Goal: Transaction & Acquisition: Purchase product/service

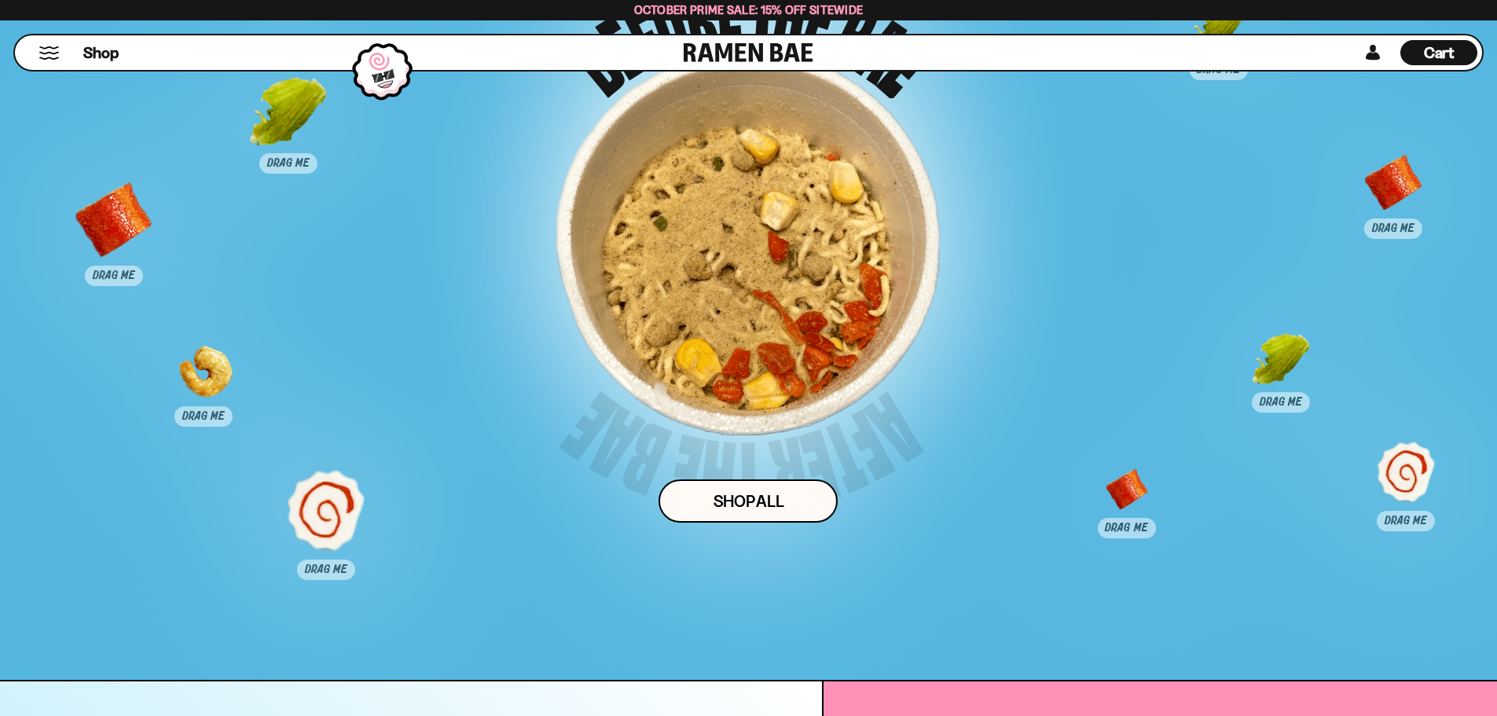
scroll to position [10659, 0]
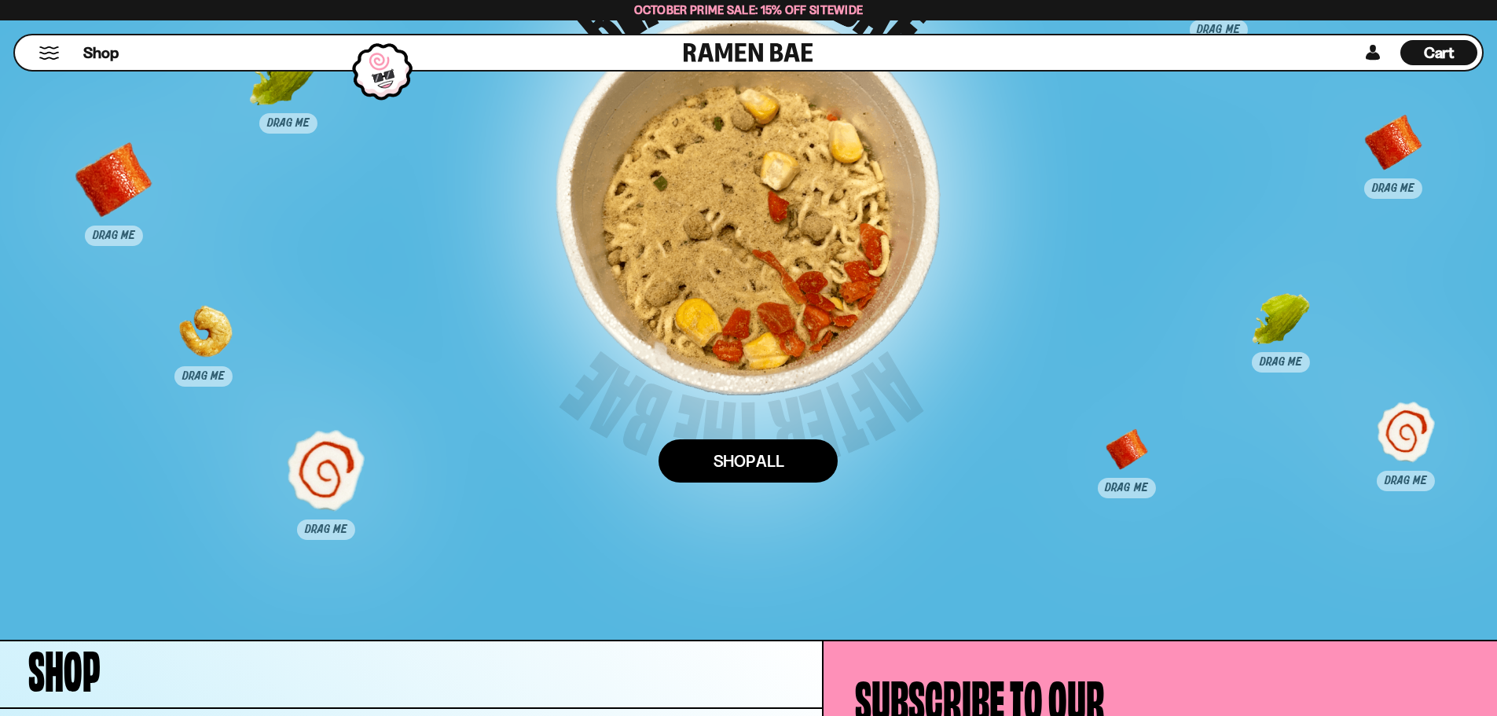
click at [771, 461] on link "Shop ALl" at bounding box center [748, 460] width 179 height 43
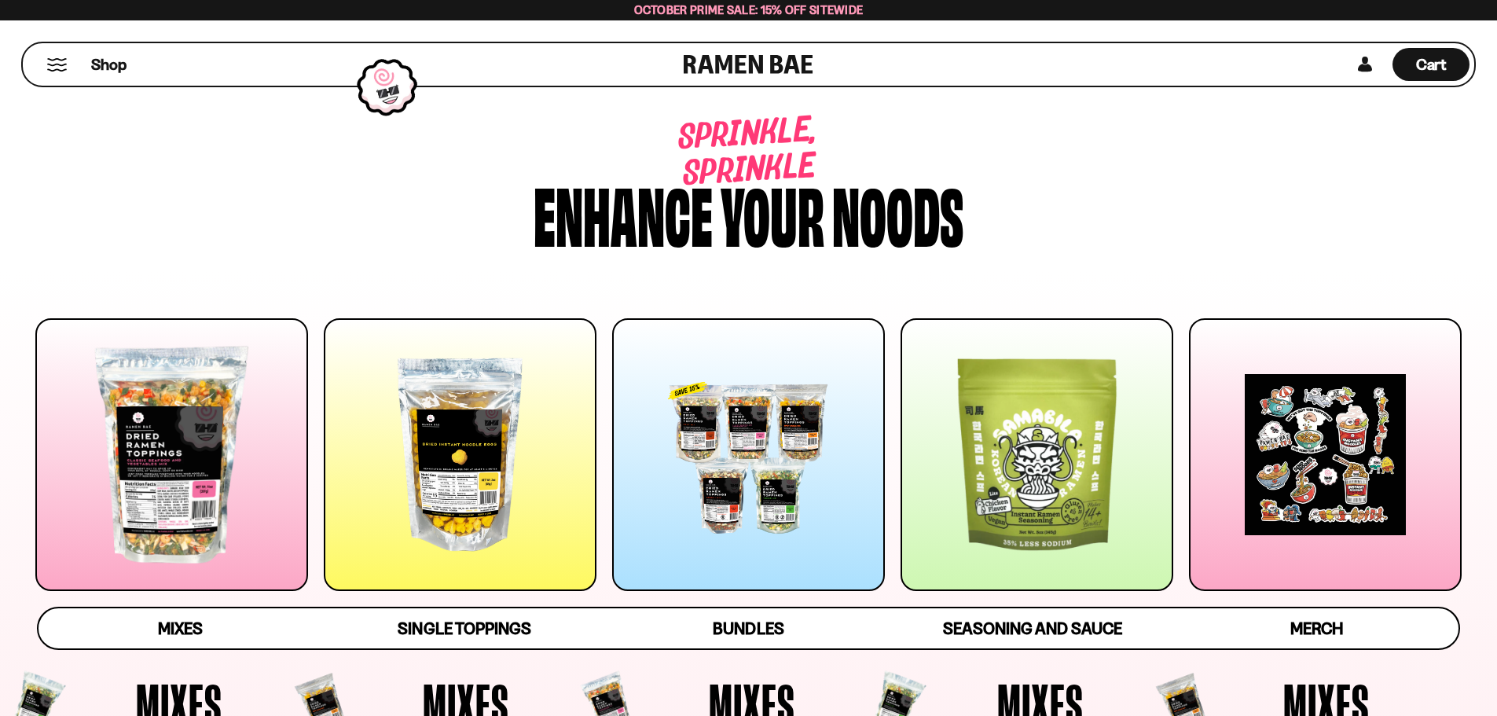
click at [801, 498] on div at bounding box center [748, 454] width 273 height 273
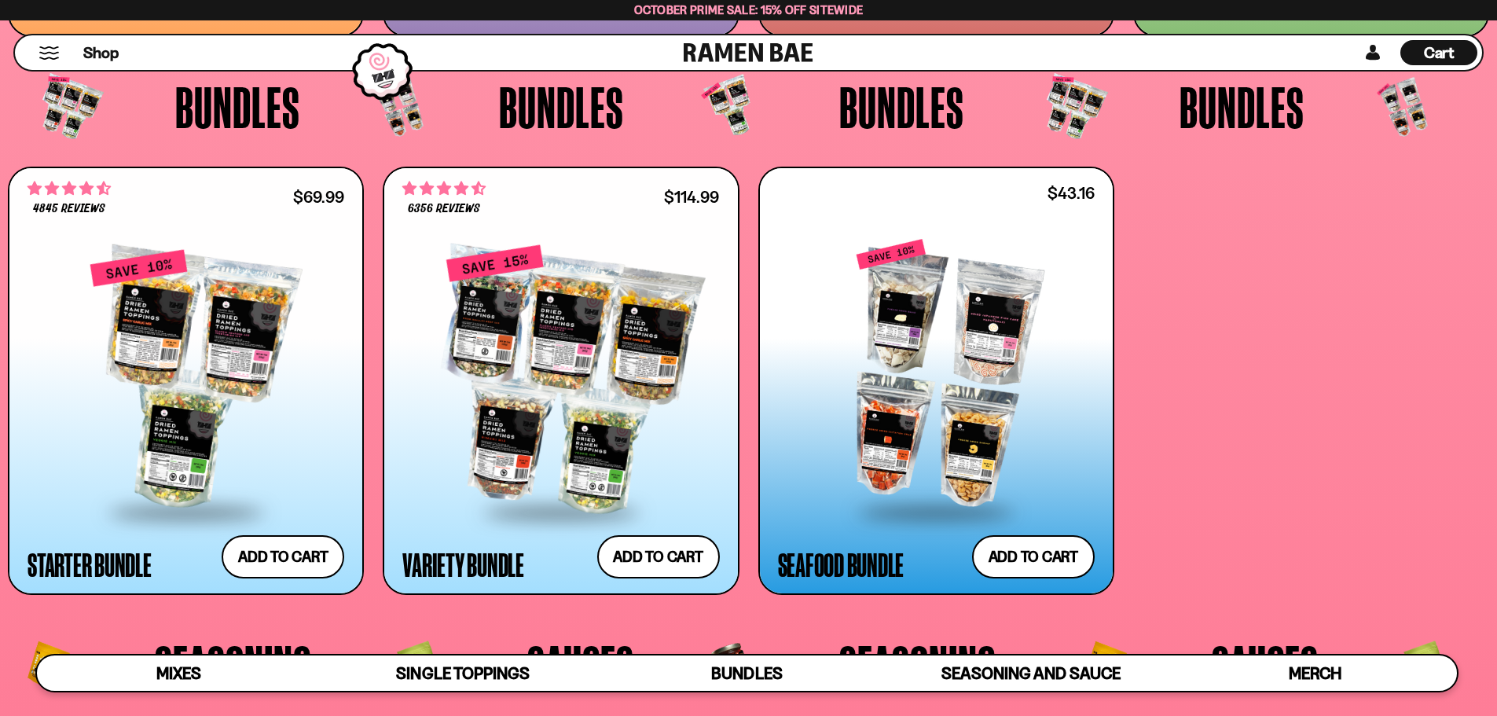
scroll to position [3946, 0]
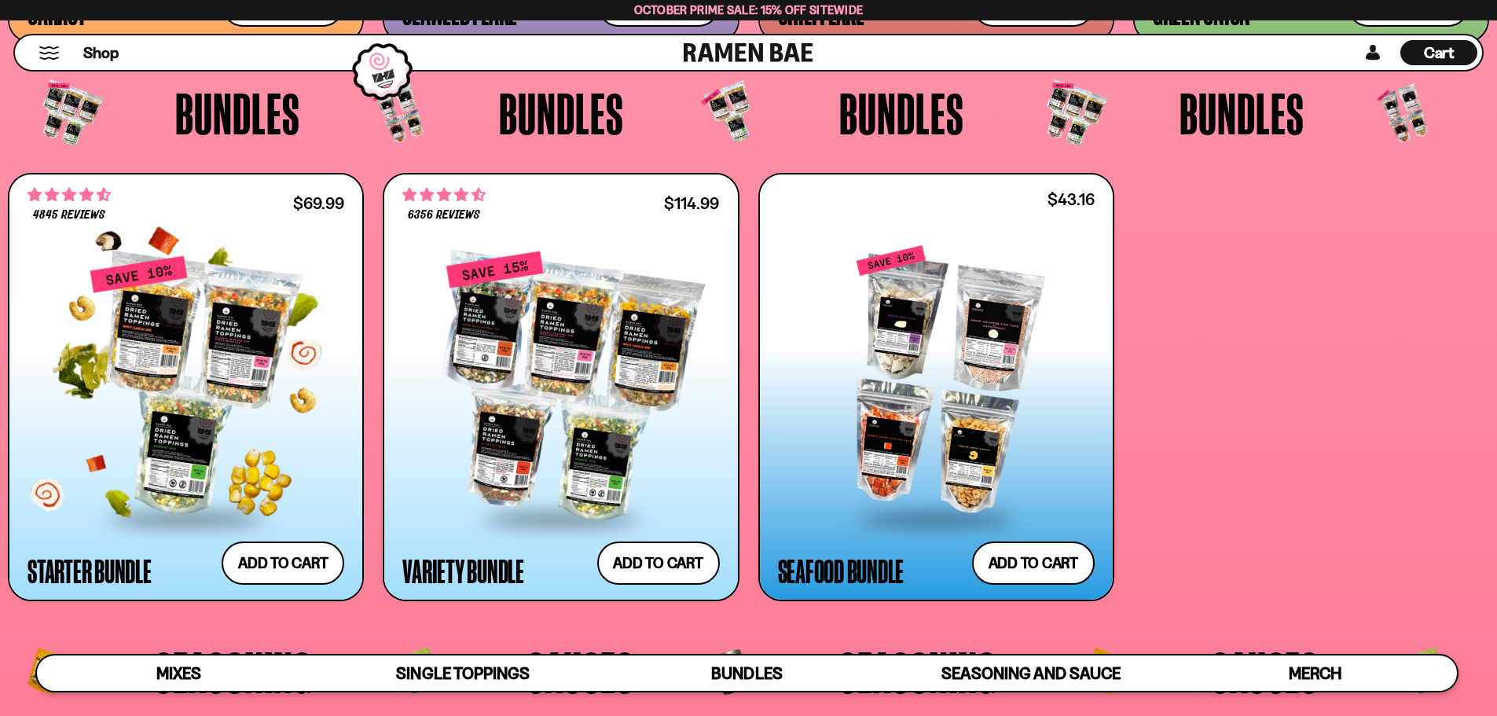
click at [269, 384] on div at bounding box center [186, 386] width 317 height 262
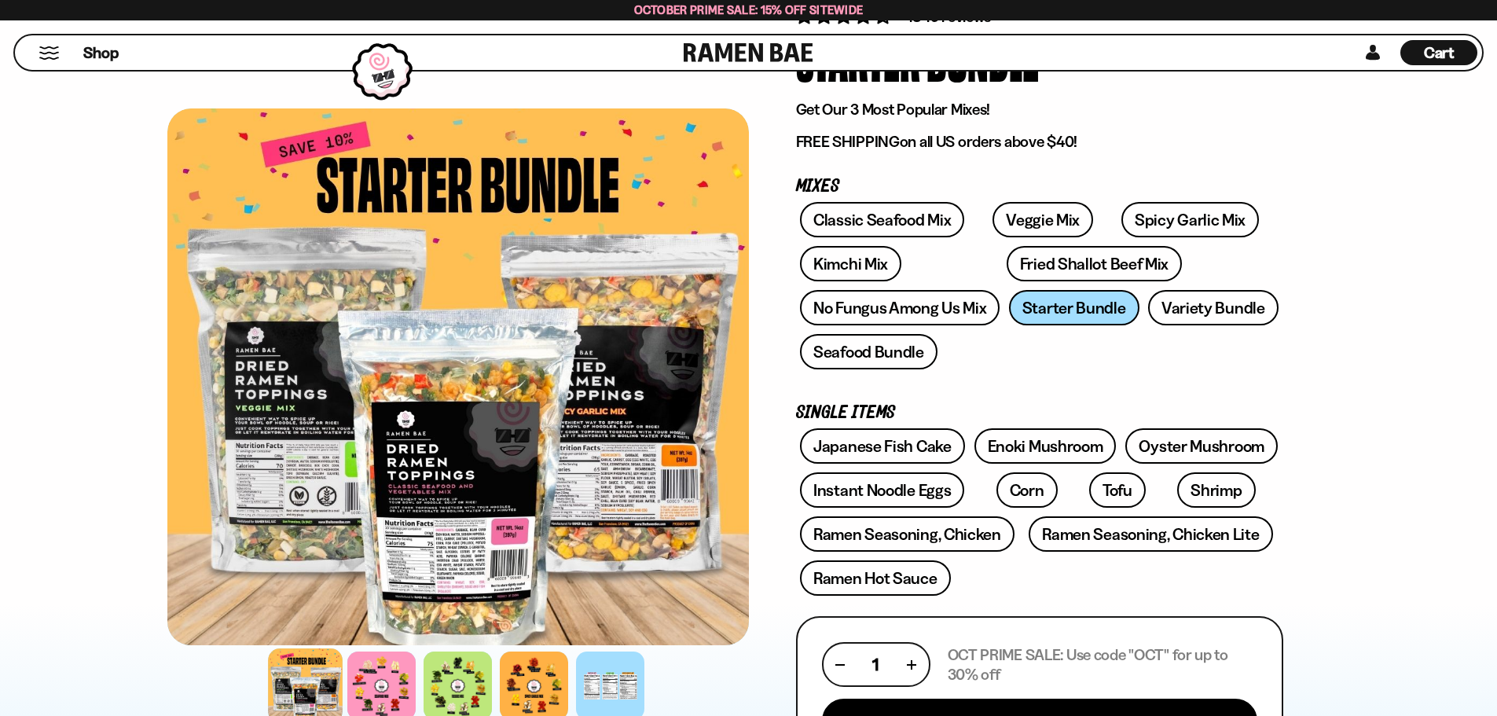
scroll to position [157, 0]
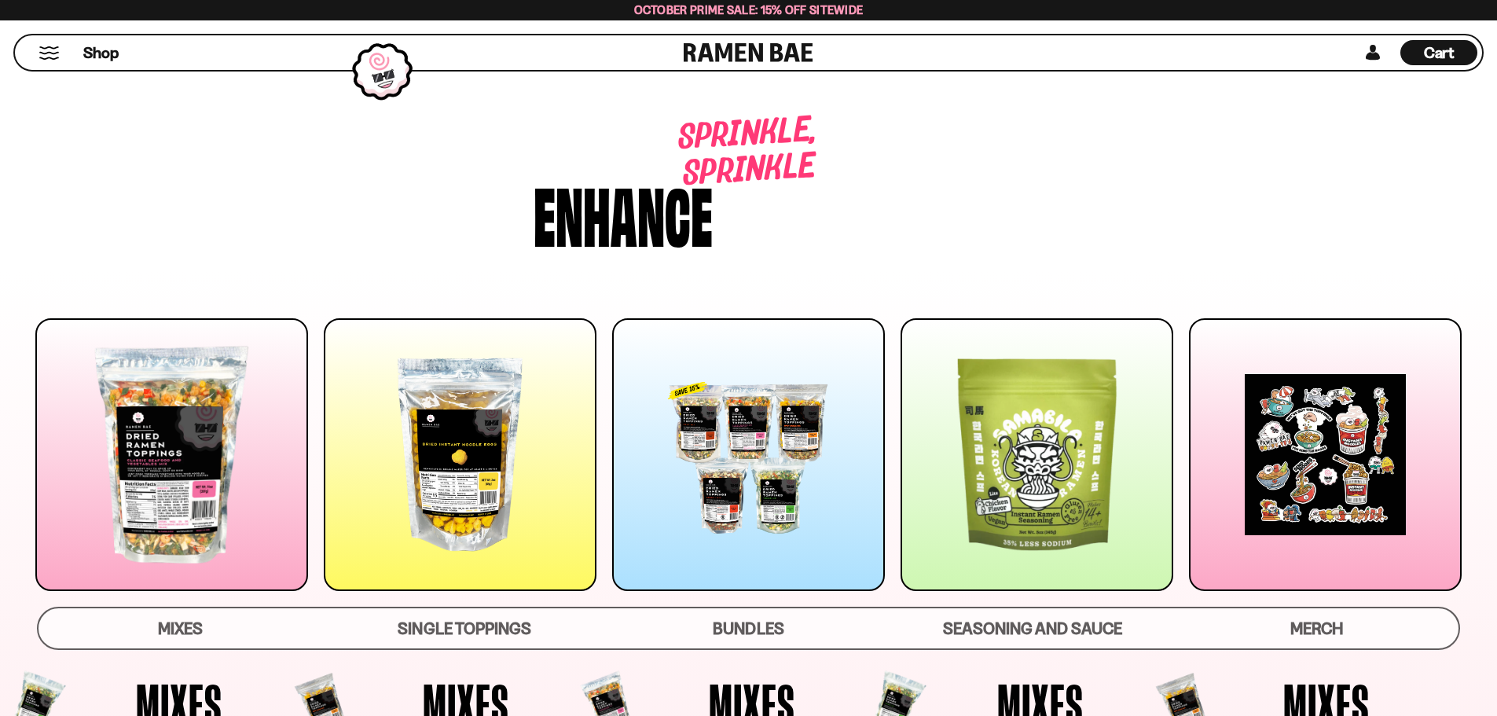
scroll to position [3946, 0]
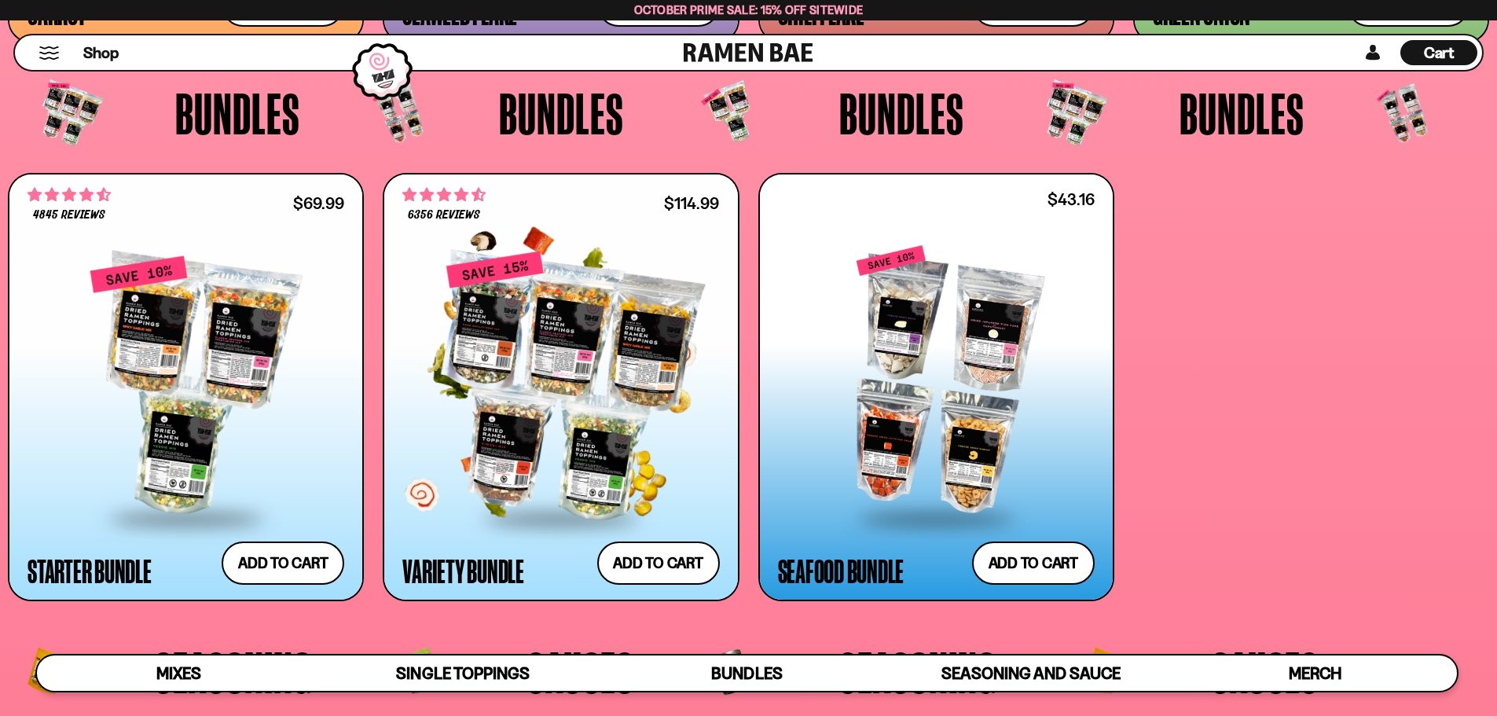
click at [536, 414] on div at bounding box center [560, 386] width 317 height 262
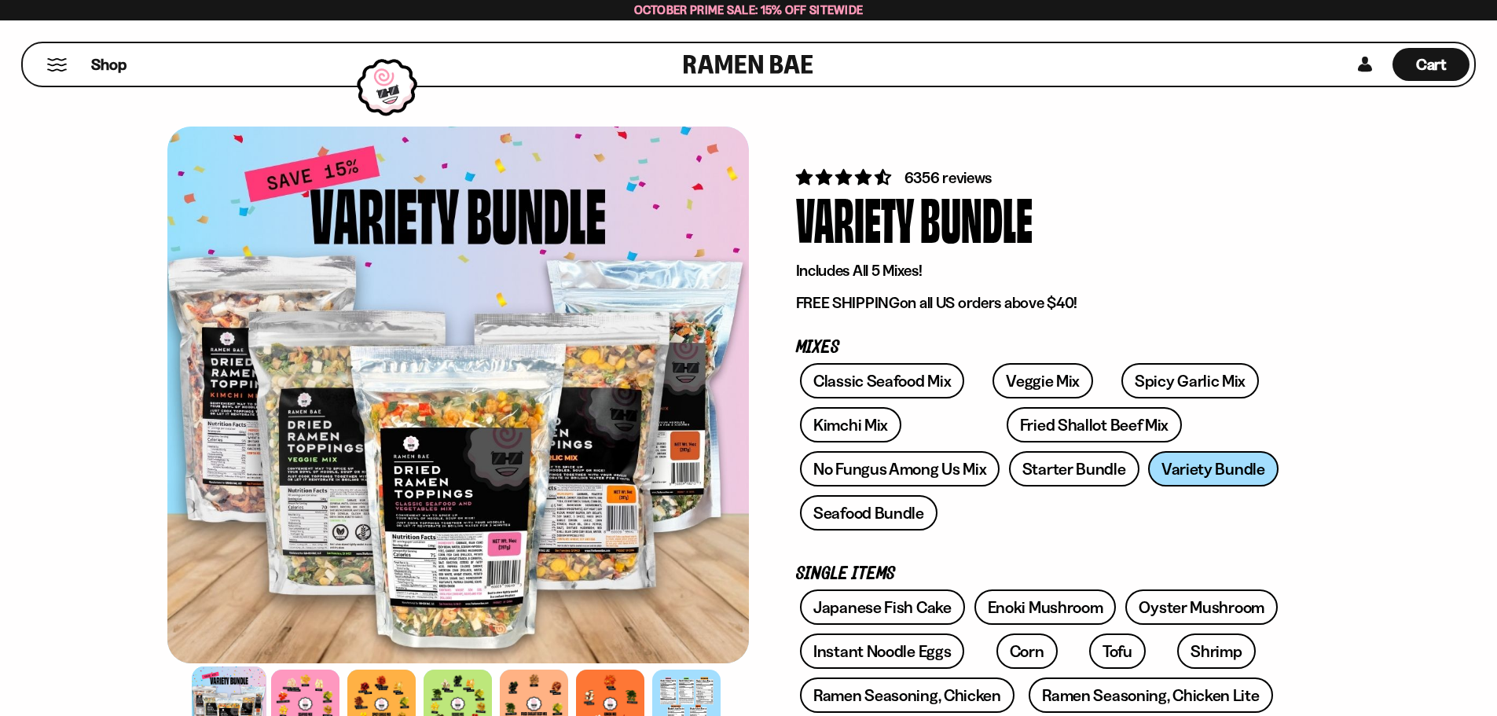
click at [690, 401] on div at bounding box center [458, 395] width 582 height 537
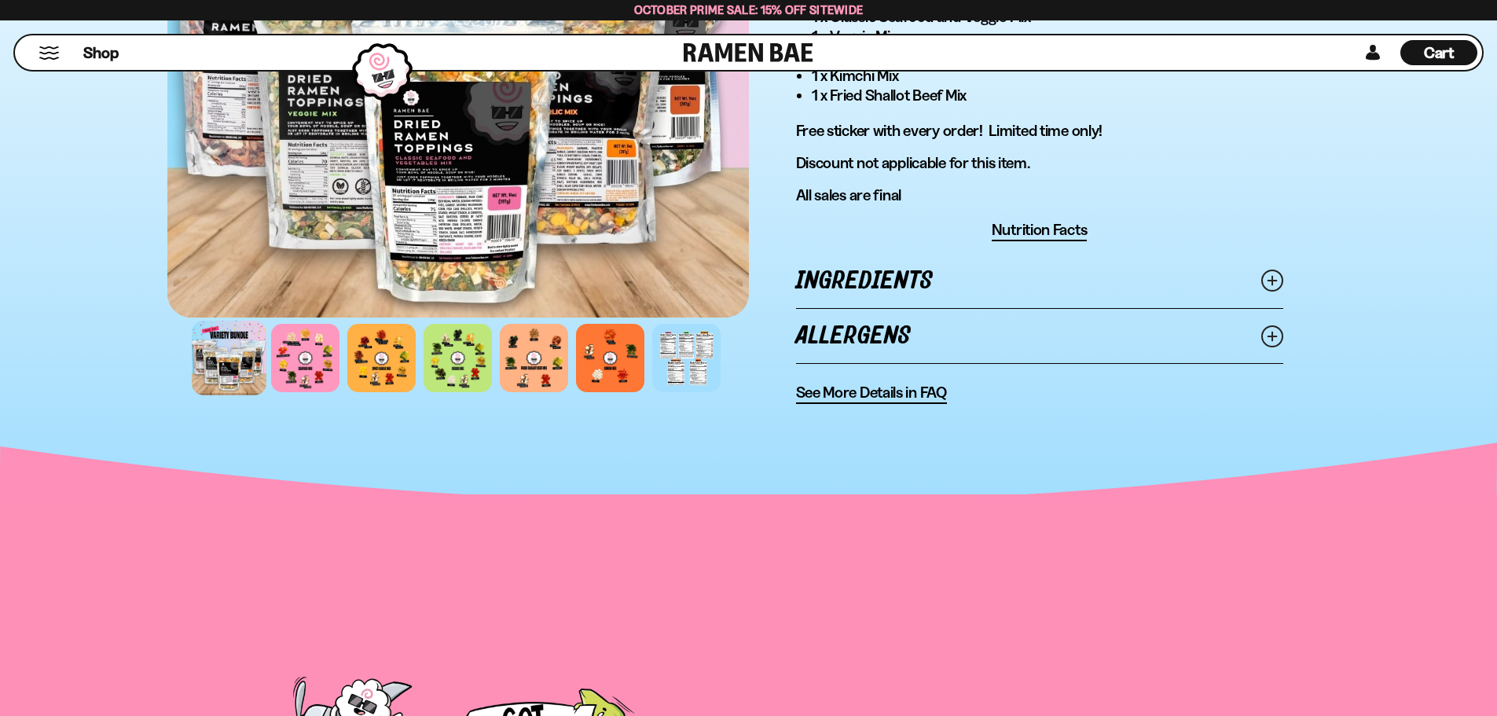
scroll to position [1100, 0]
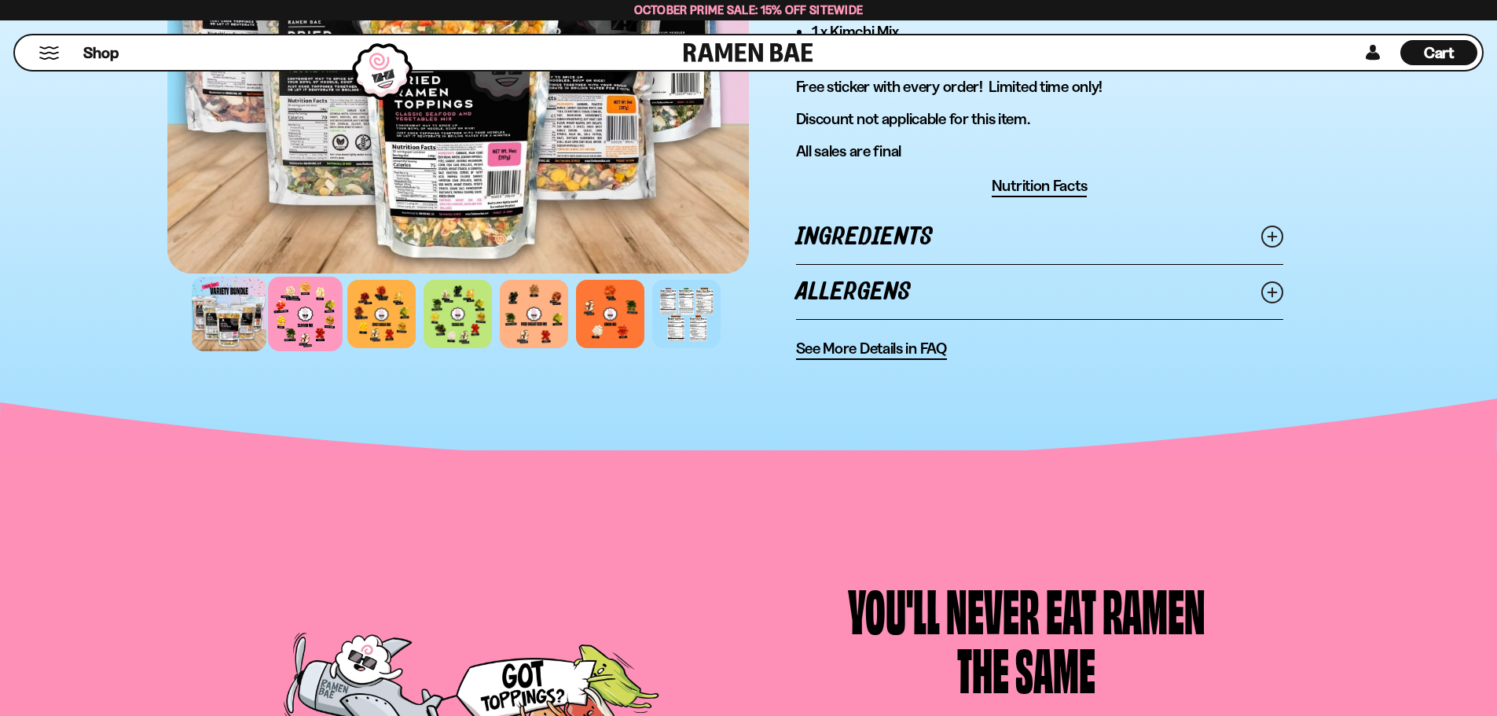
click at [317, 323] on div at bounding box center [305, 314] width 75 height 75
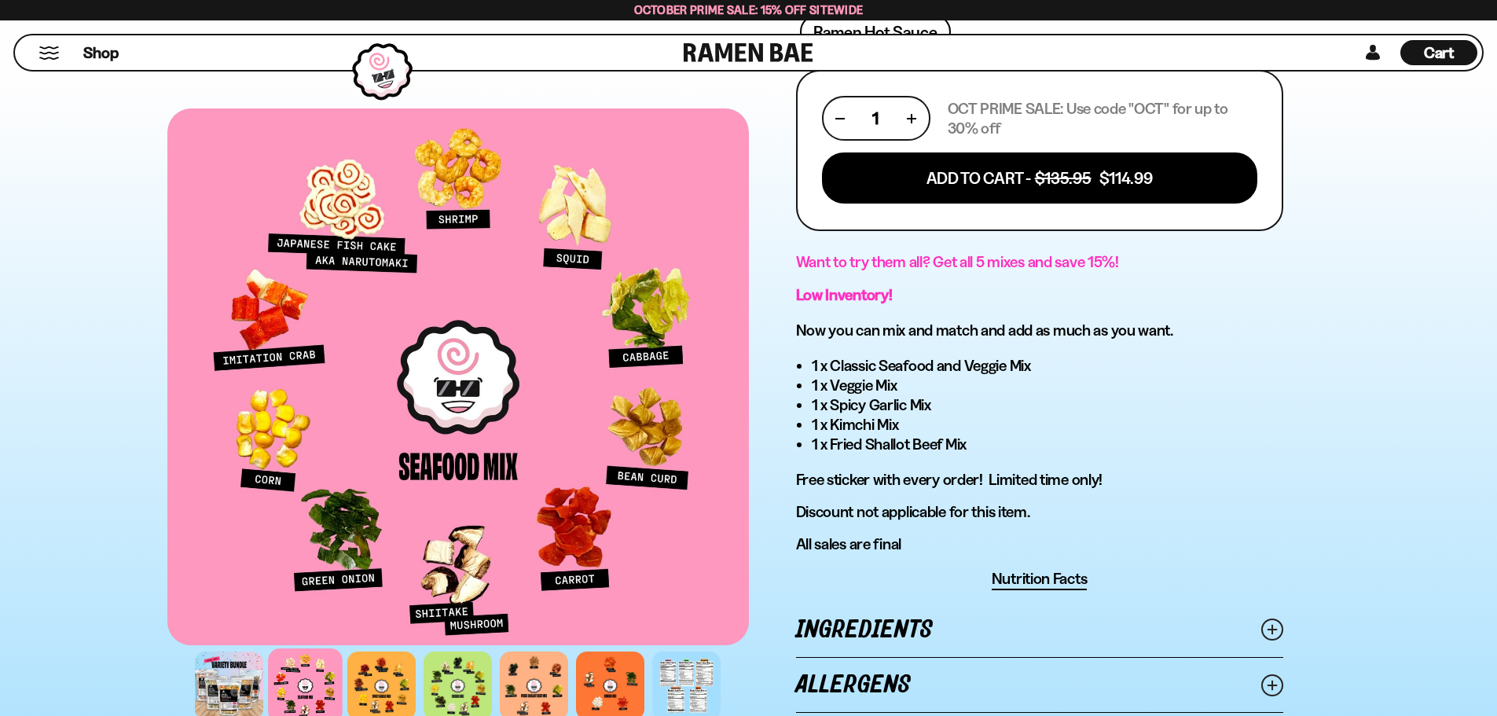
scroll to position [786, 0]
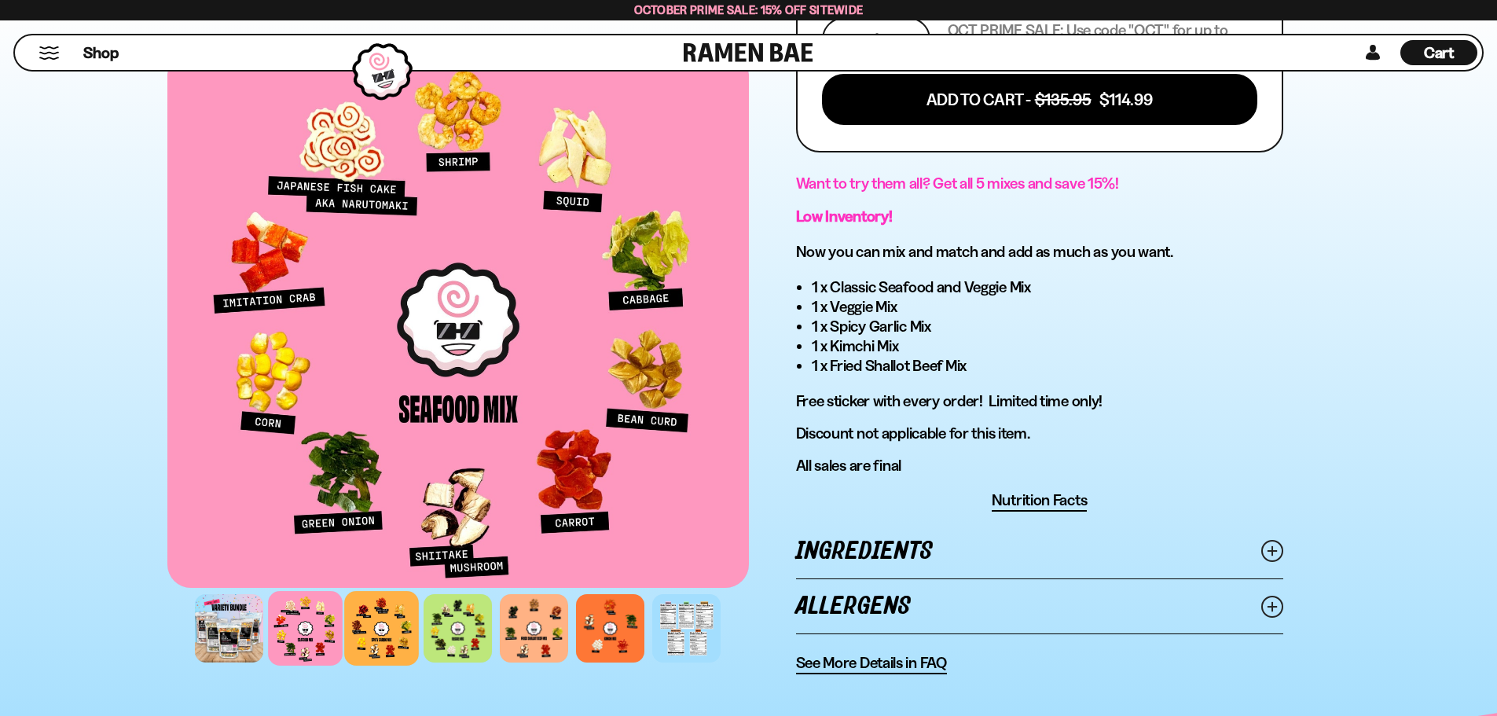
click at [382, 634] on div at bounding box center [381, 628] width 75 height 75
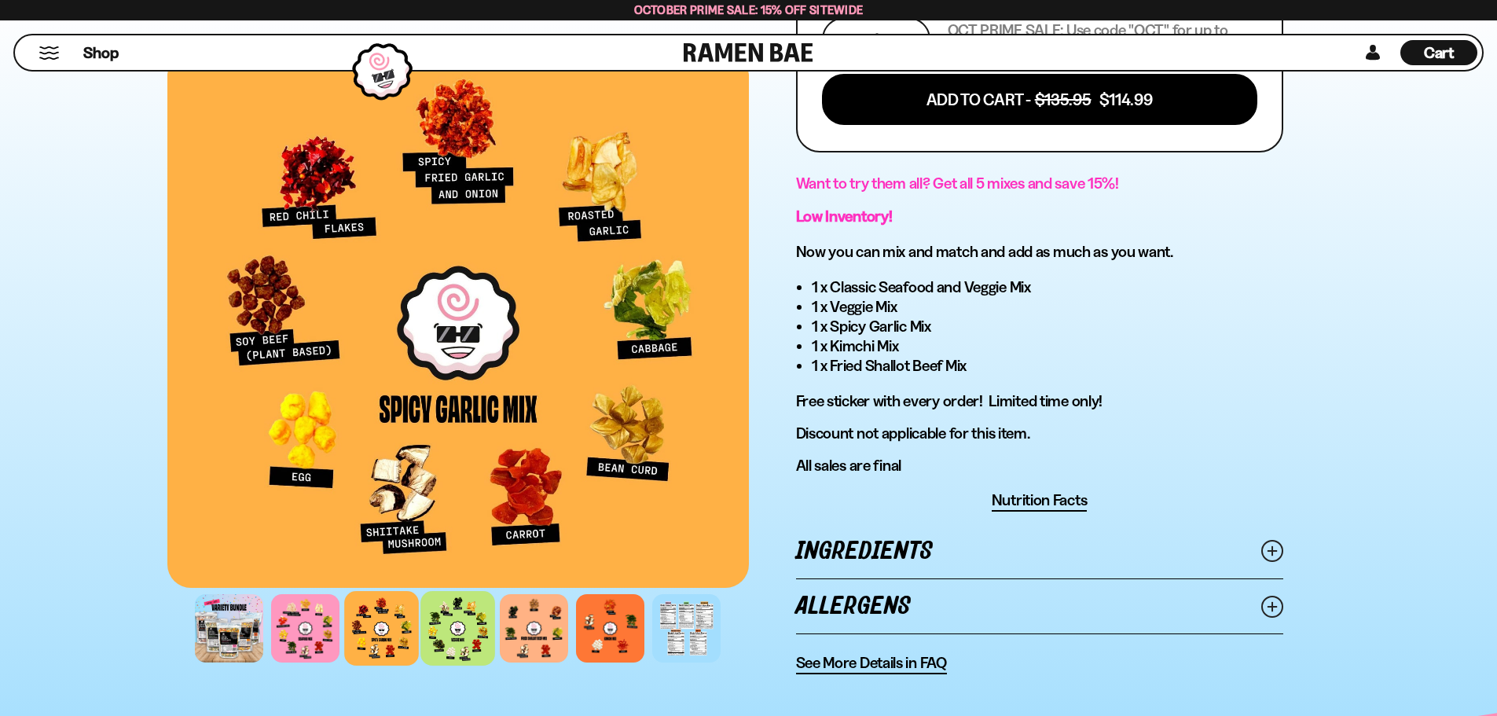
click at [479, 645] on div at bounding box center [457, 628] width 75 height 75
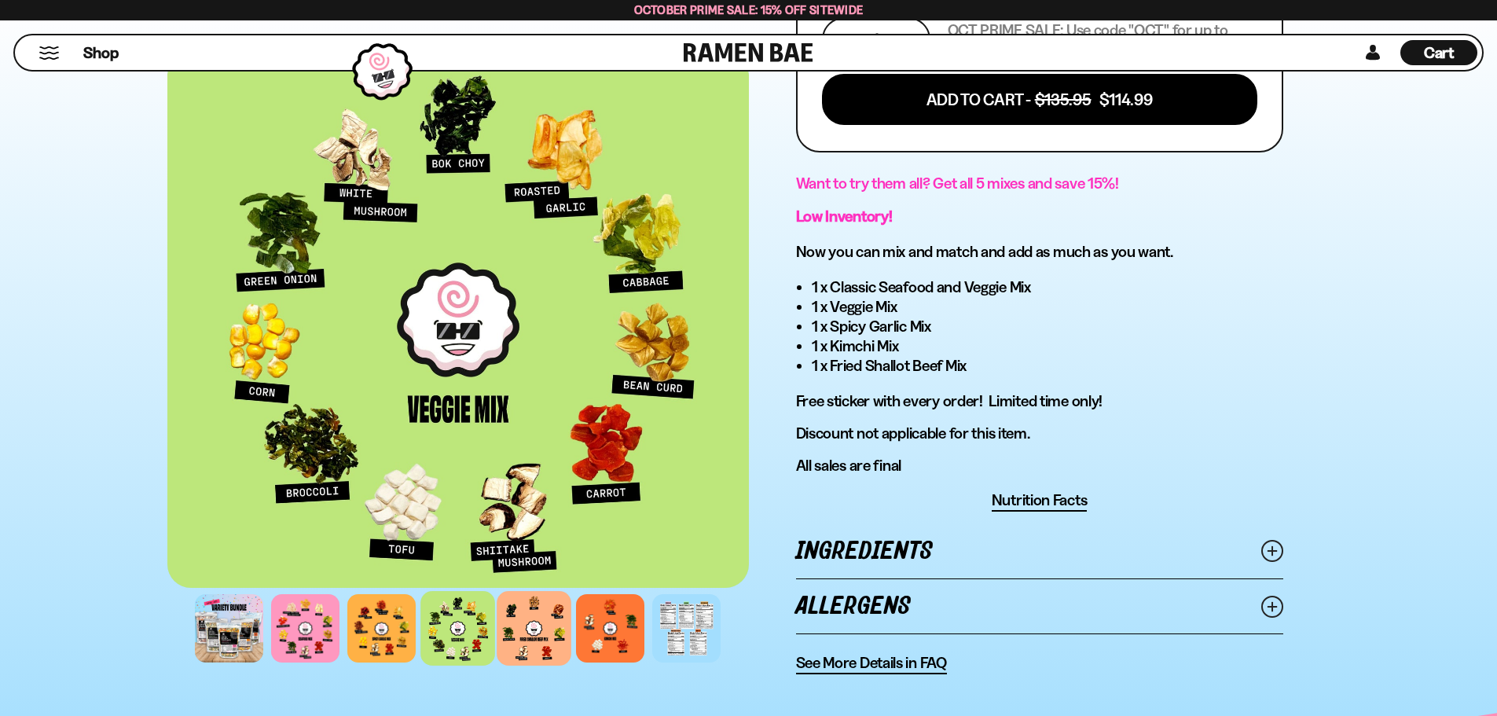
click at [542, 651] on div at bounding box center [534, 628] width 75 height 75
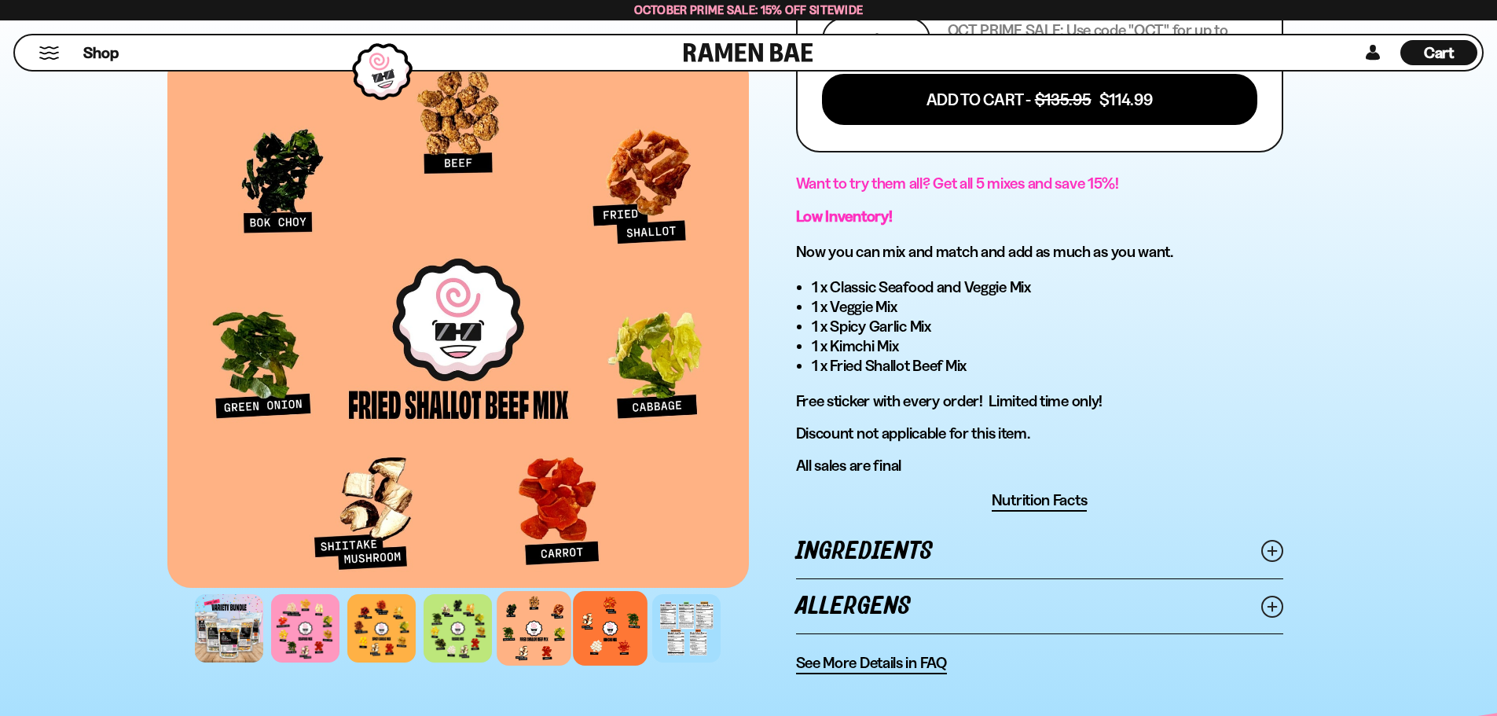
click at [616, 645] on div at bounding box center [610, 628] width 75 height 75
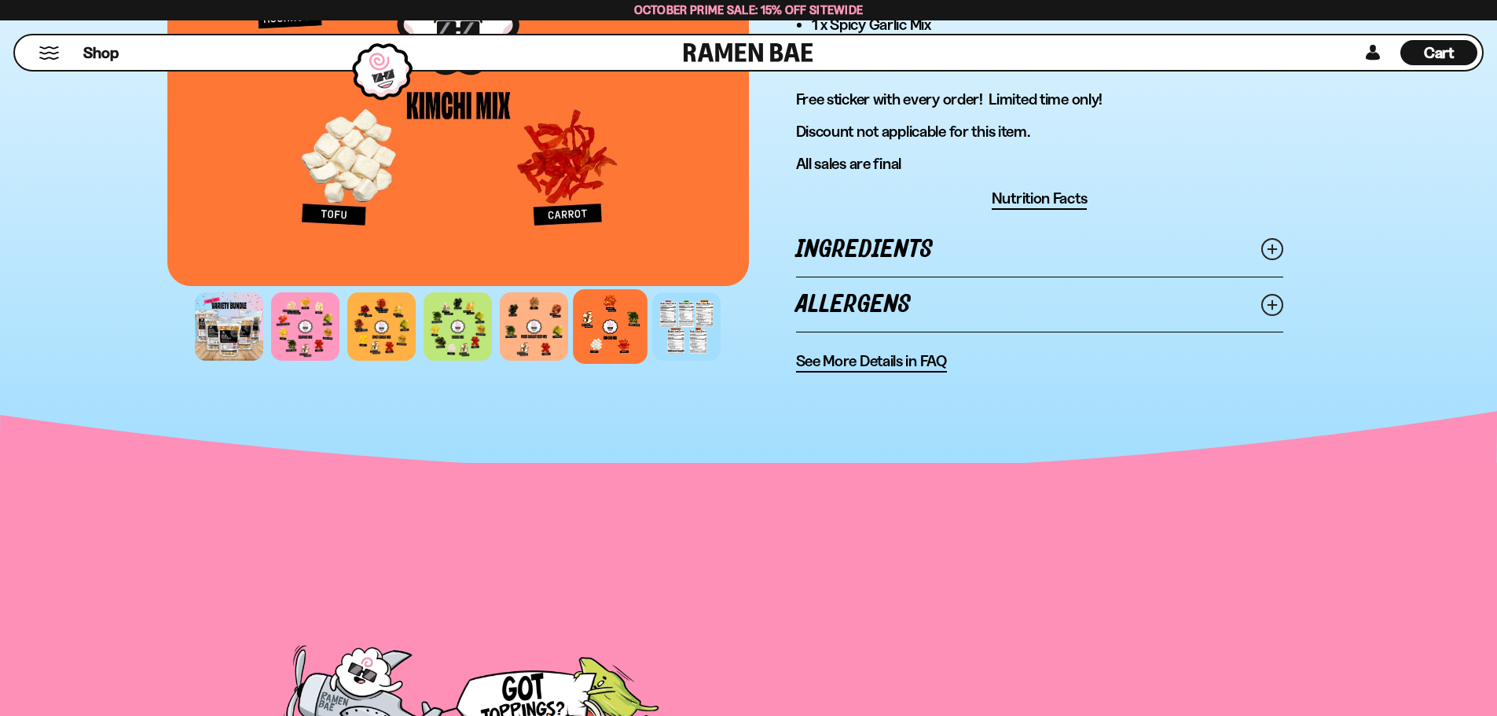
scroll to position [943, 0]
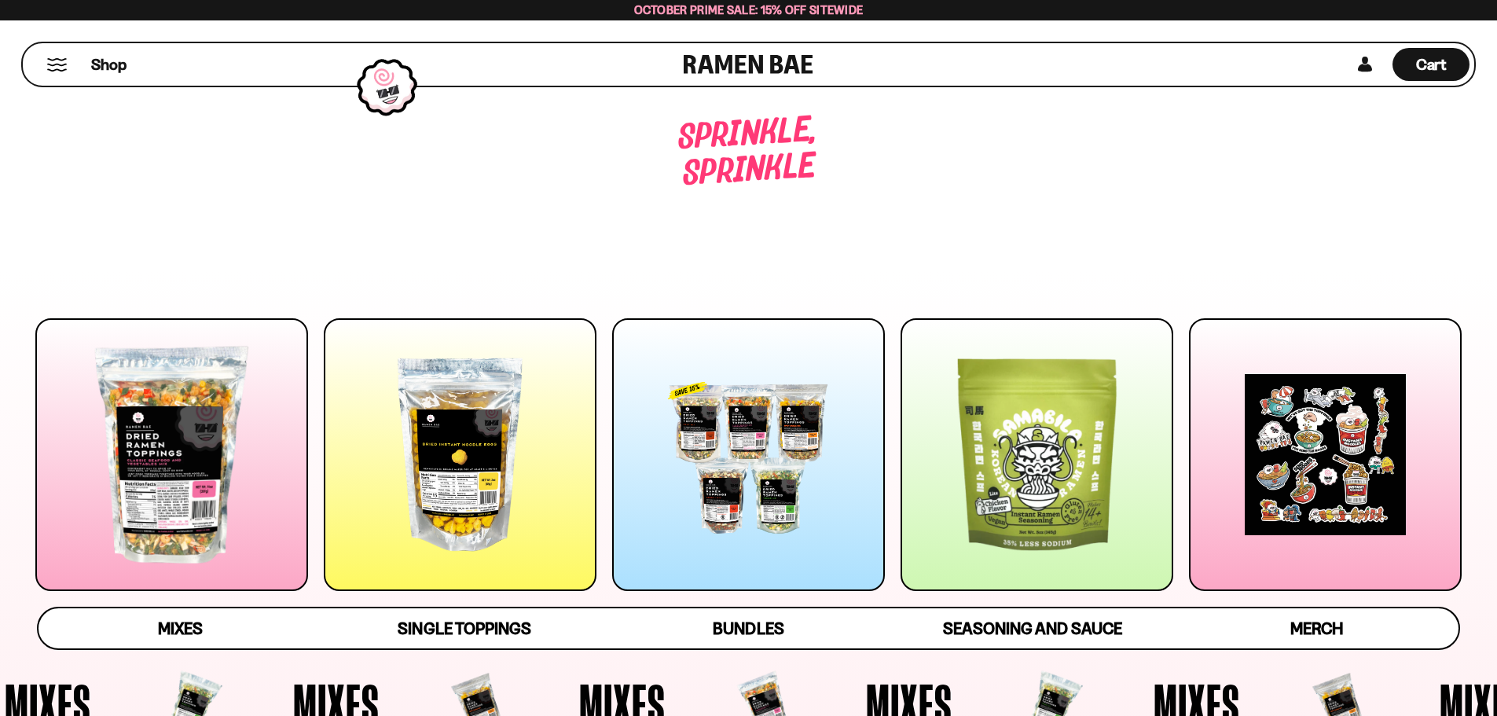
scroll to position [3946, 0]
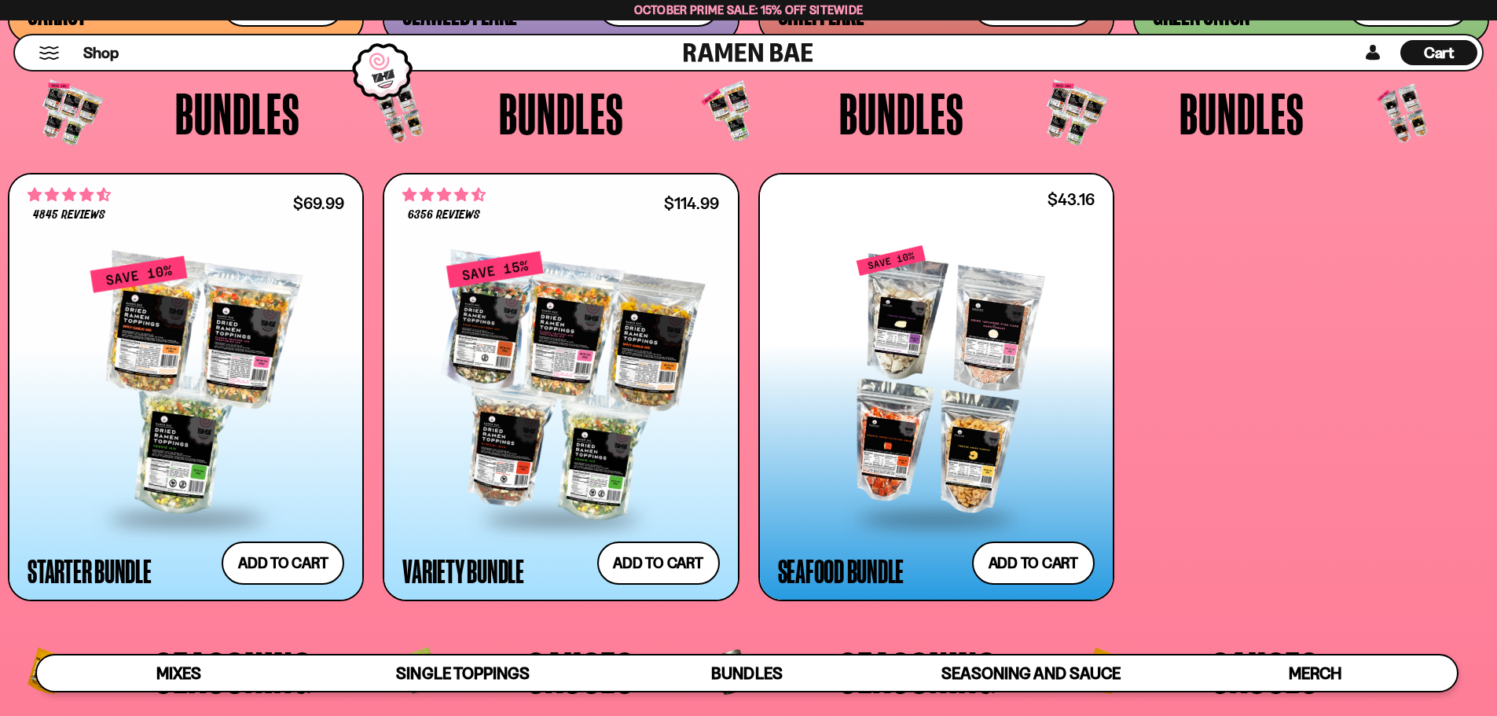
click at [924, 425] on div at bounding box center [936, 381] width 317 height 270
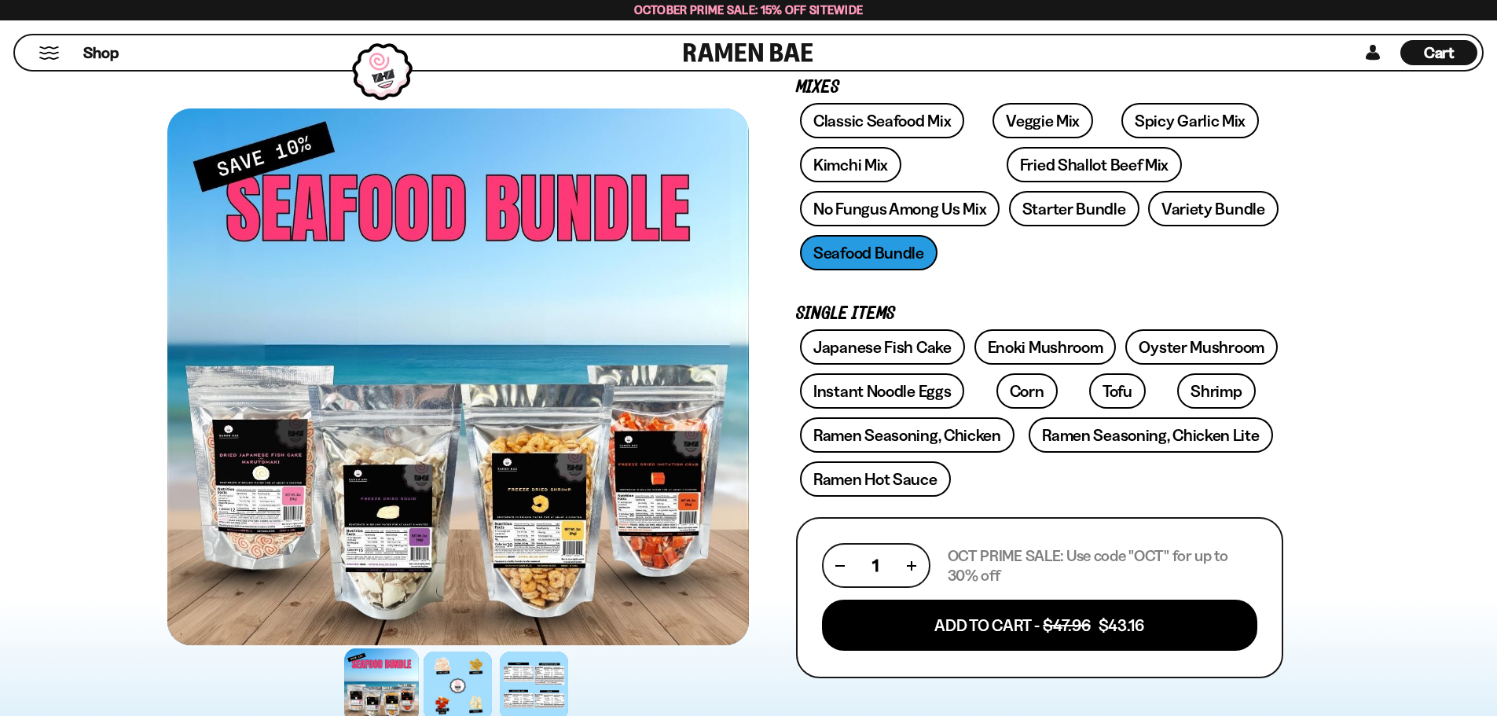
scroll to position [314, 0]
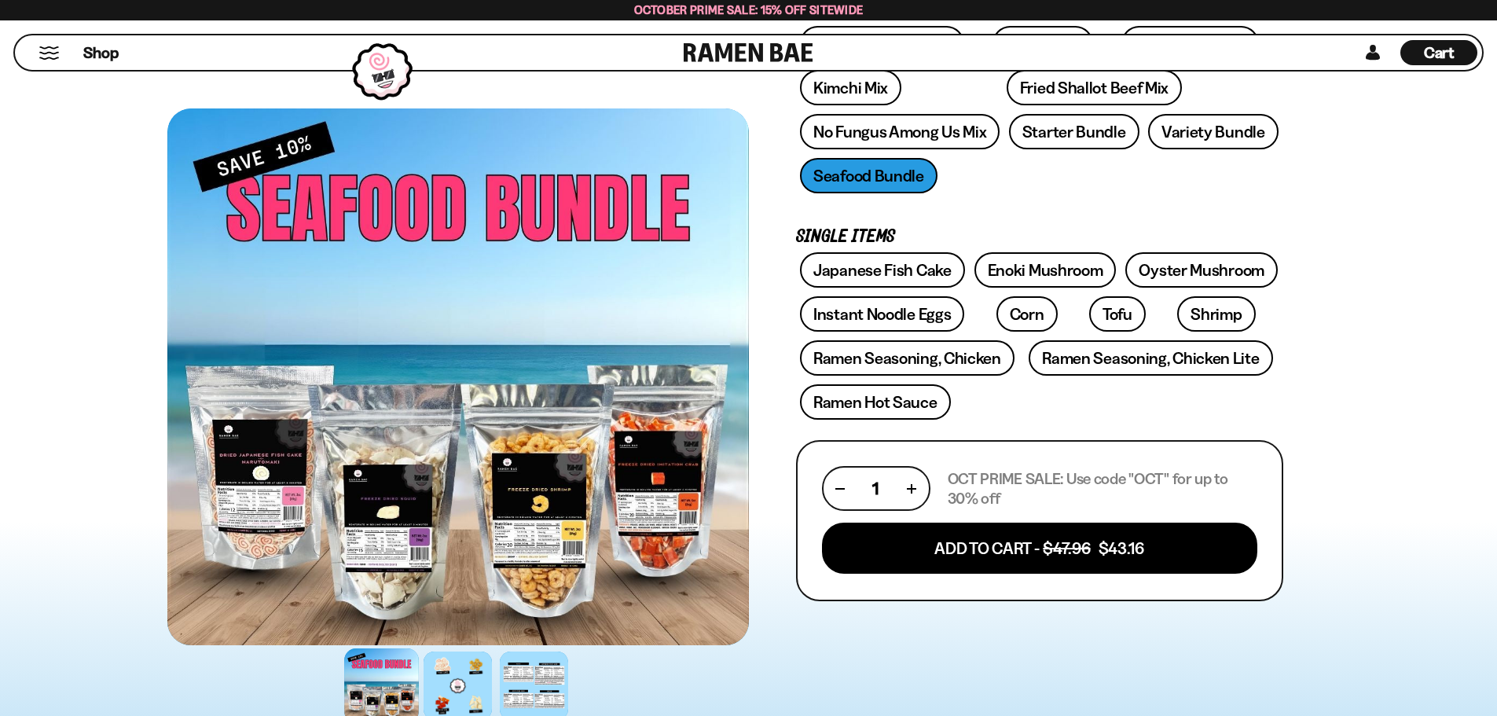
click at [405, 676] on div at bounding box center [381, 685] width 75 height 75
click at [453, 666] on div at bounding box center [457, 685] width 75 height 75
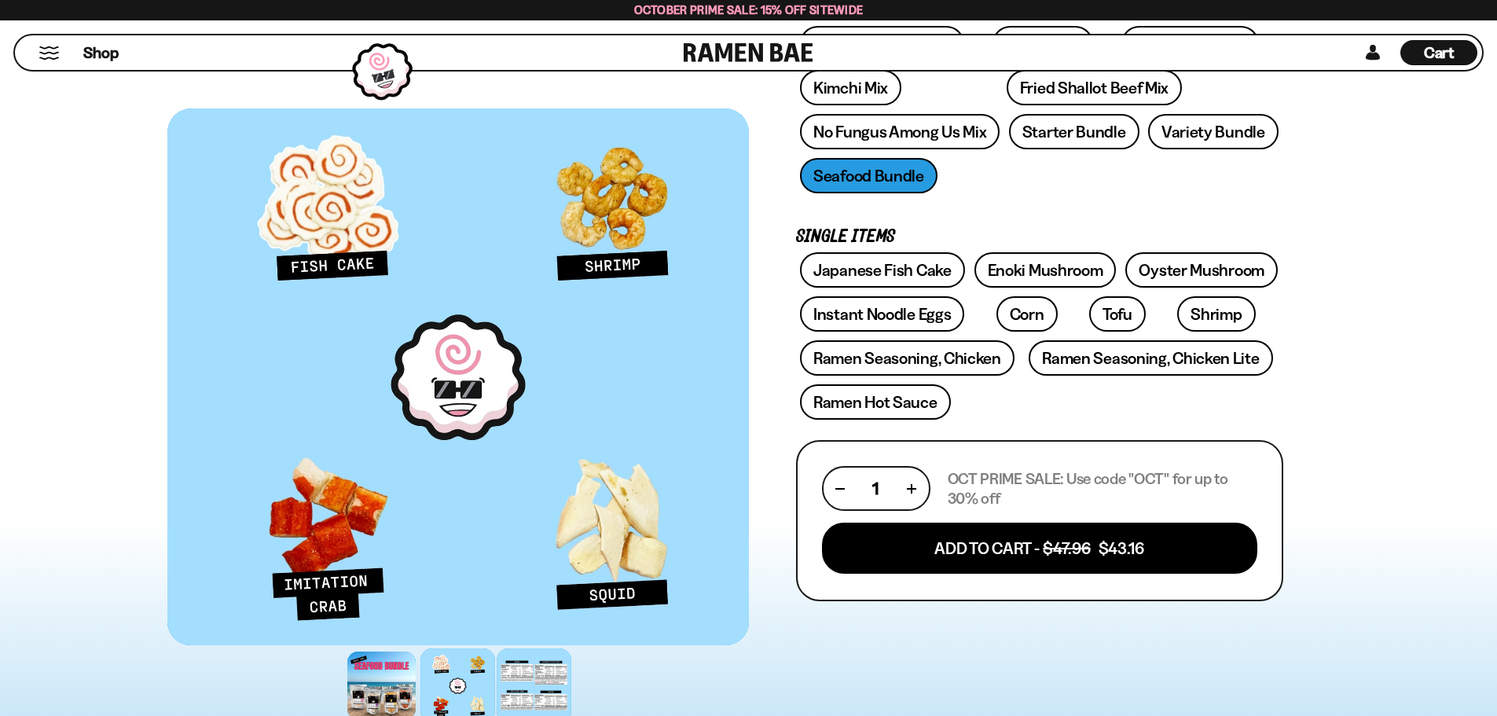
click at [534, 674] on div at bounding box center [534, 685] width 75 height 75
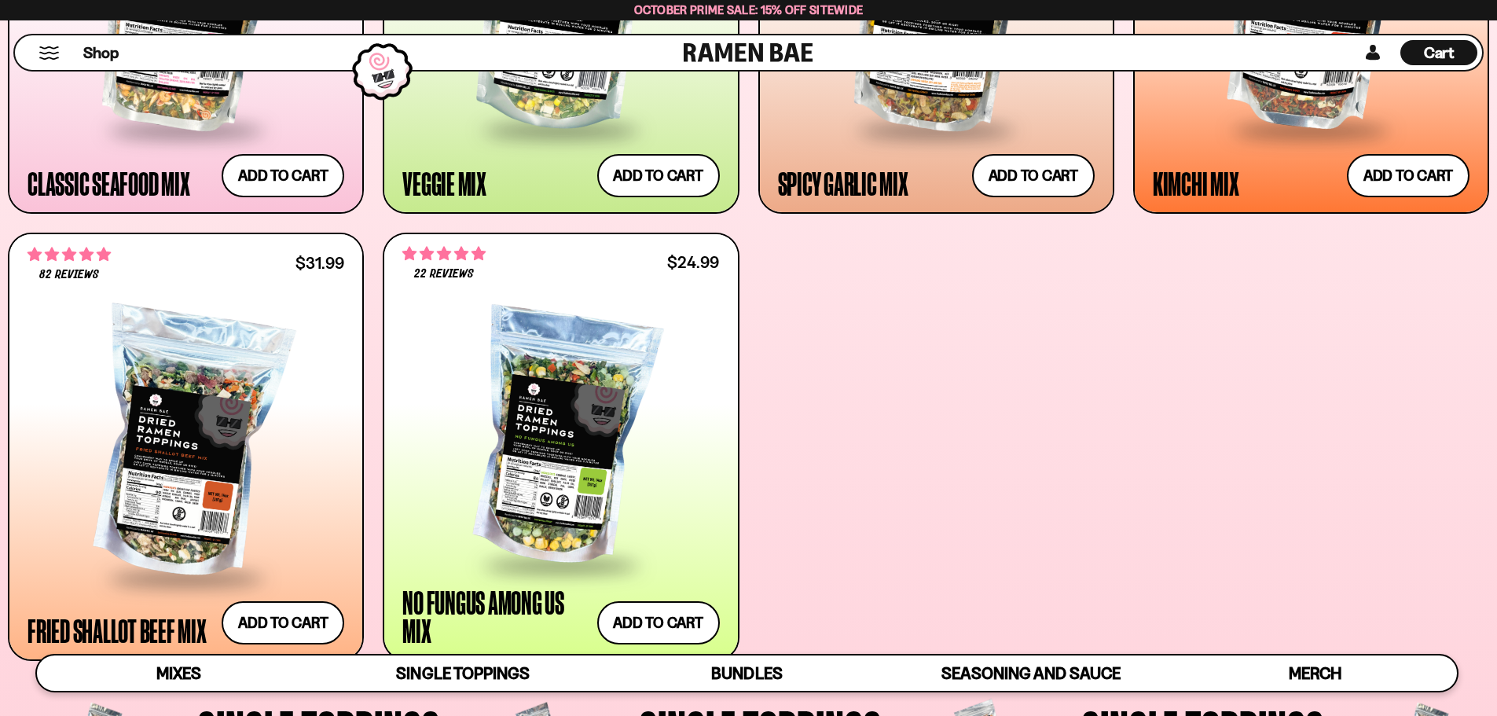
scroll to position [963, 0]
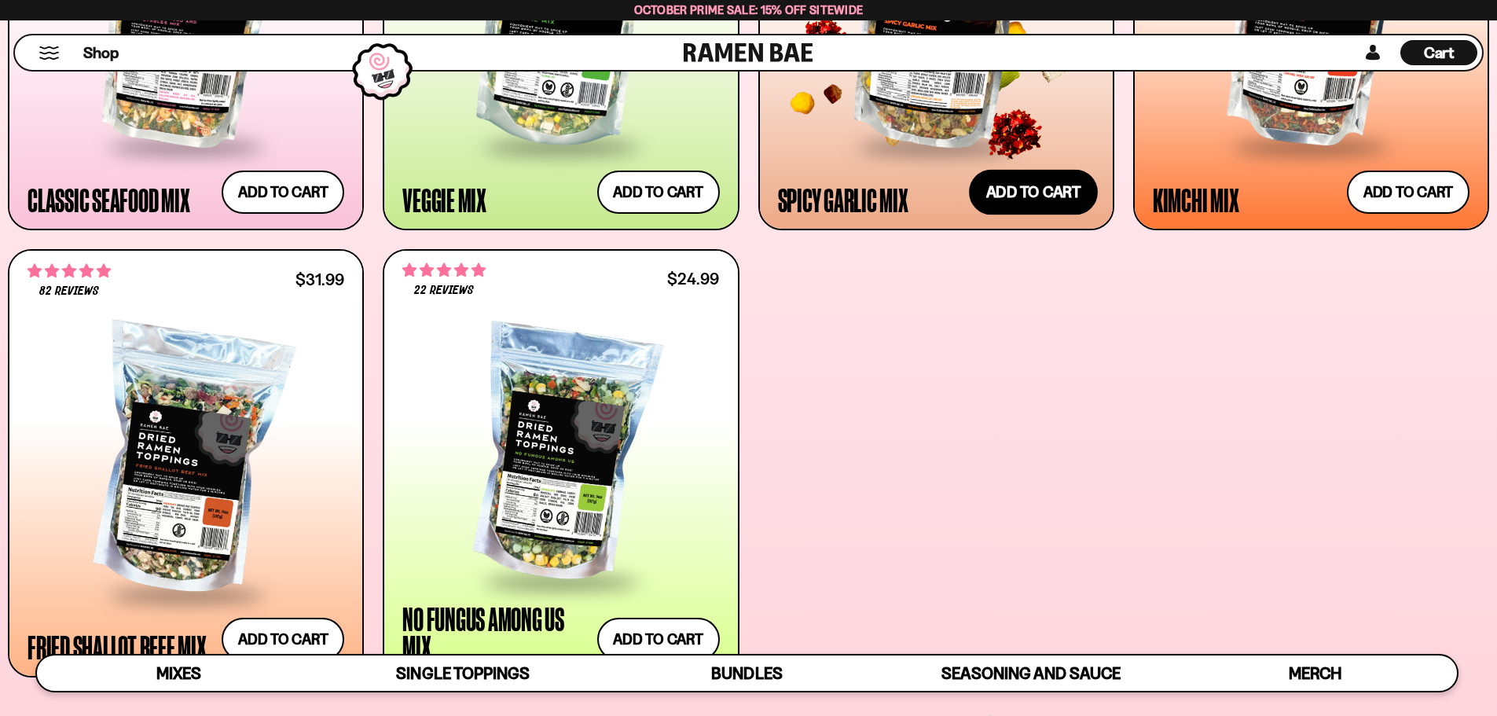
click at [1029, 203] on button "Add to cart Add ― Regular price $25.99 Regular price Sale price $25.99 Unit pri…" at bounding box center [1033, 192] width 129 height 46
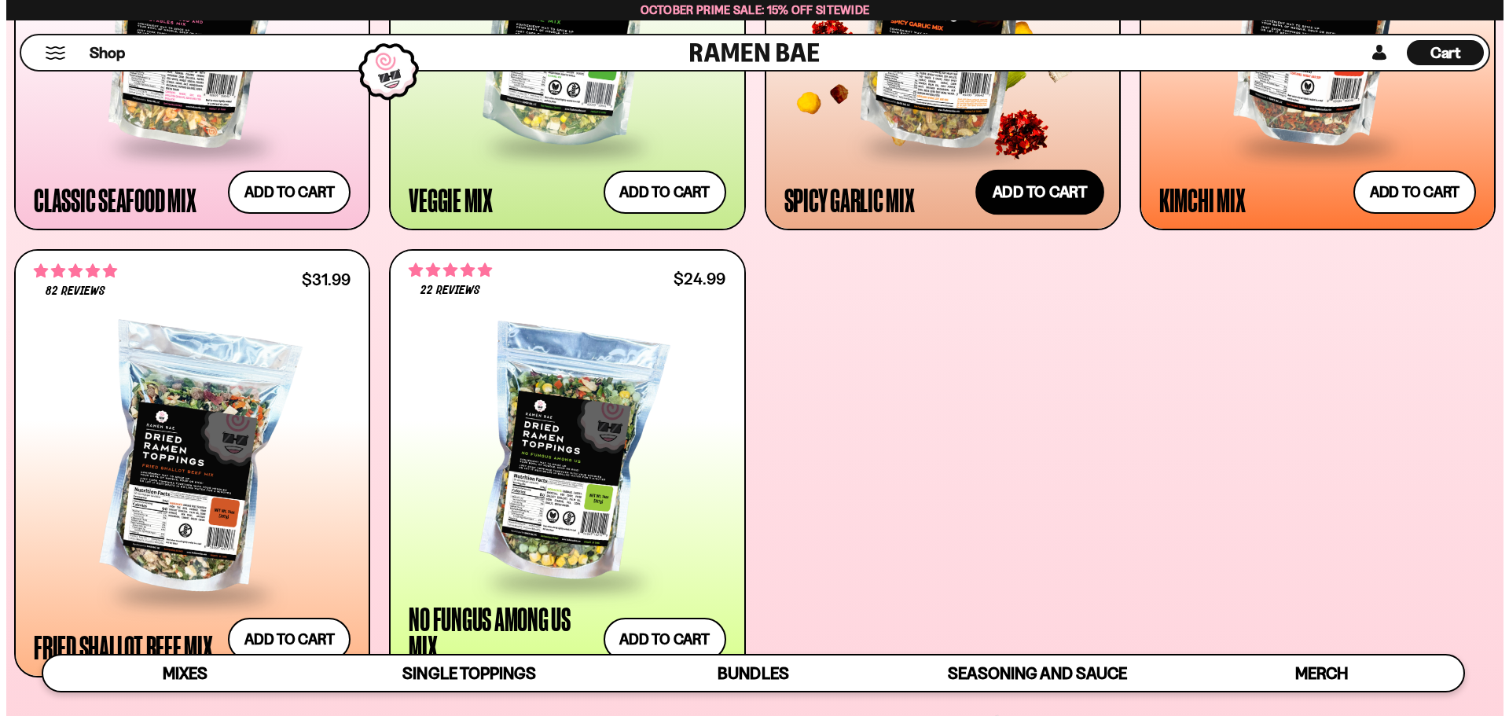
scroll to position [965, 0]
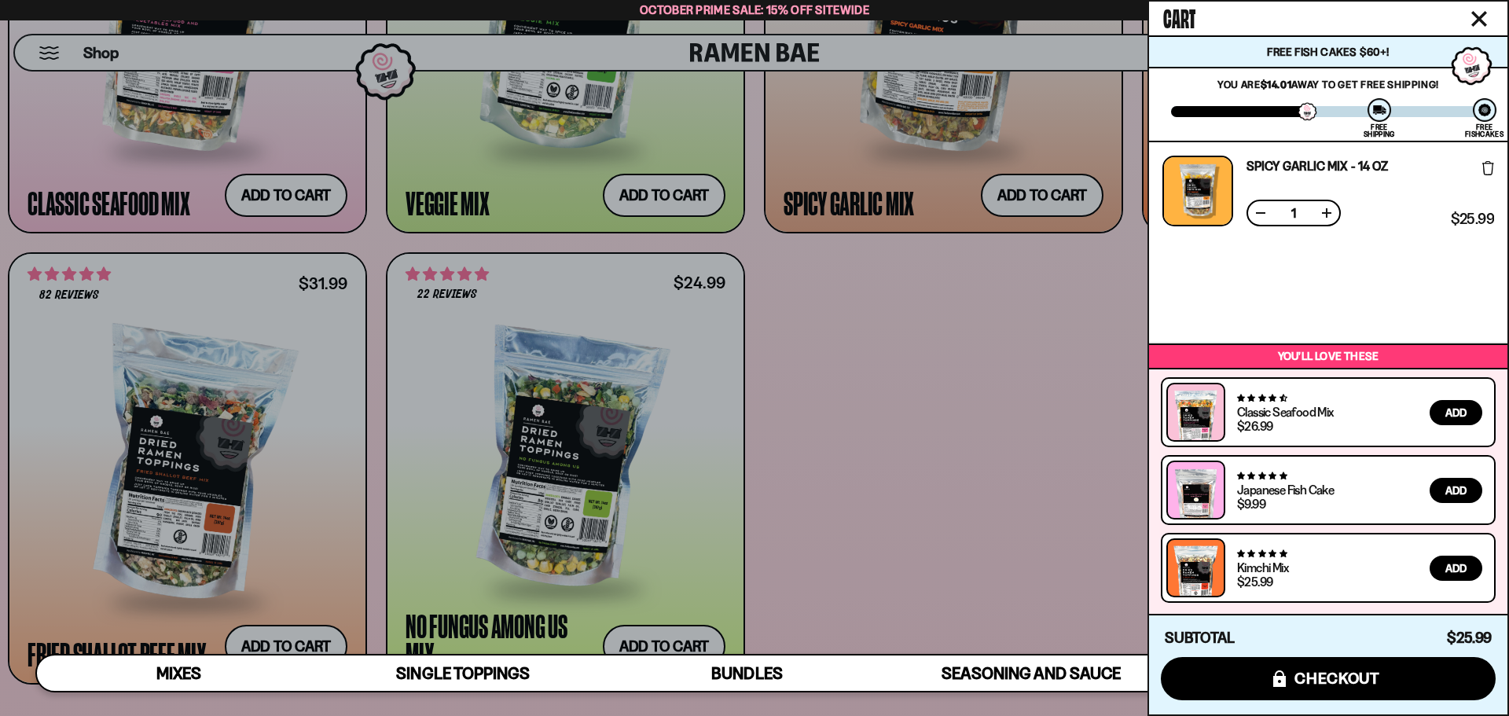
click at [266, 636] on div at bounding box center [754, 358] width 1509 height 716
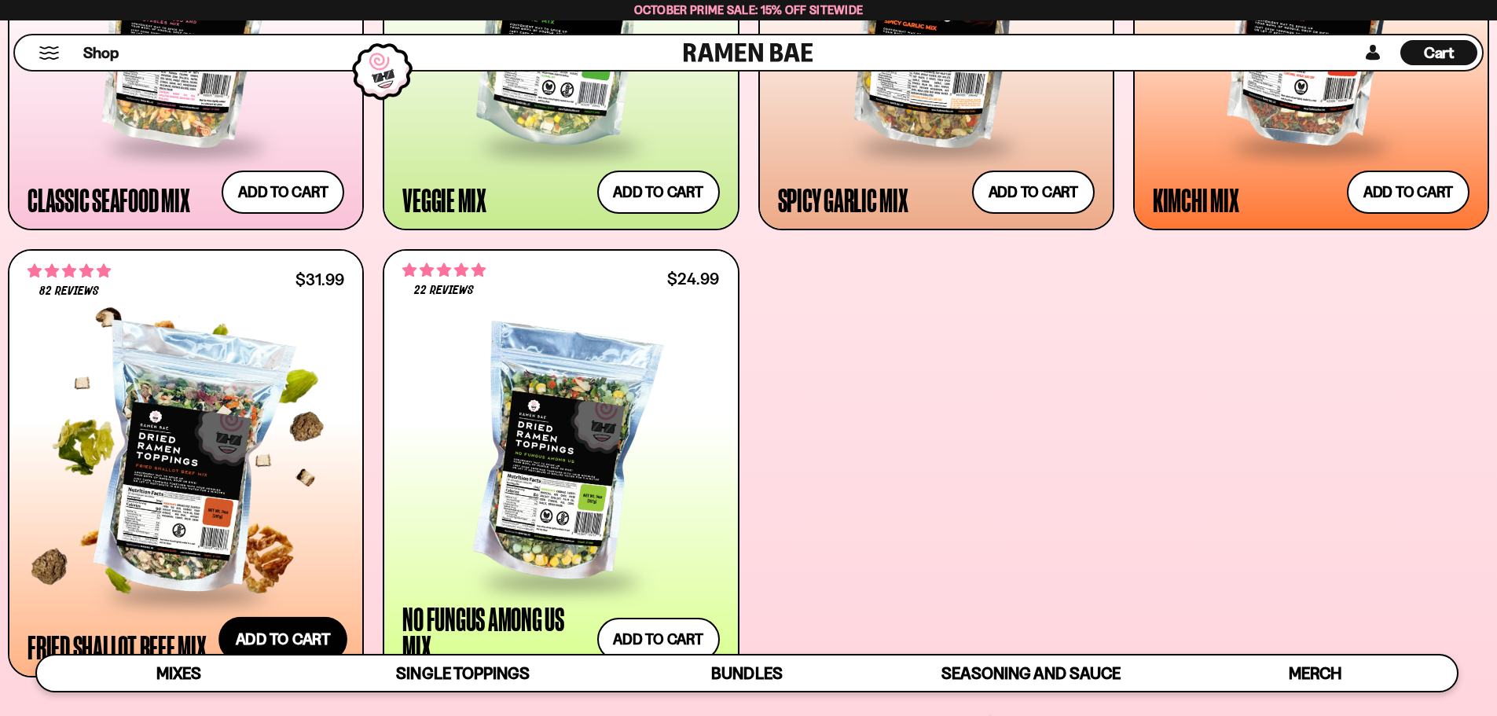
click at [266, 637] on button "Add to cart Add ― Regular price $31.99 Regular price Sale price $31.99 Unit pri…" at bounding box center [282, 640] width 129 height 46
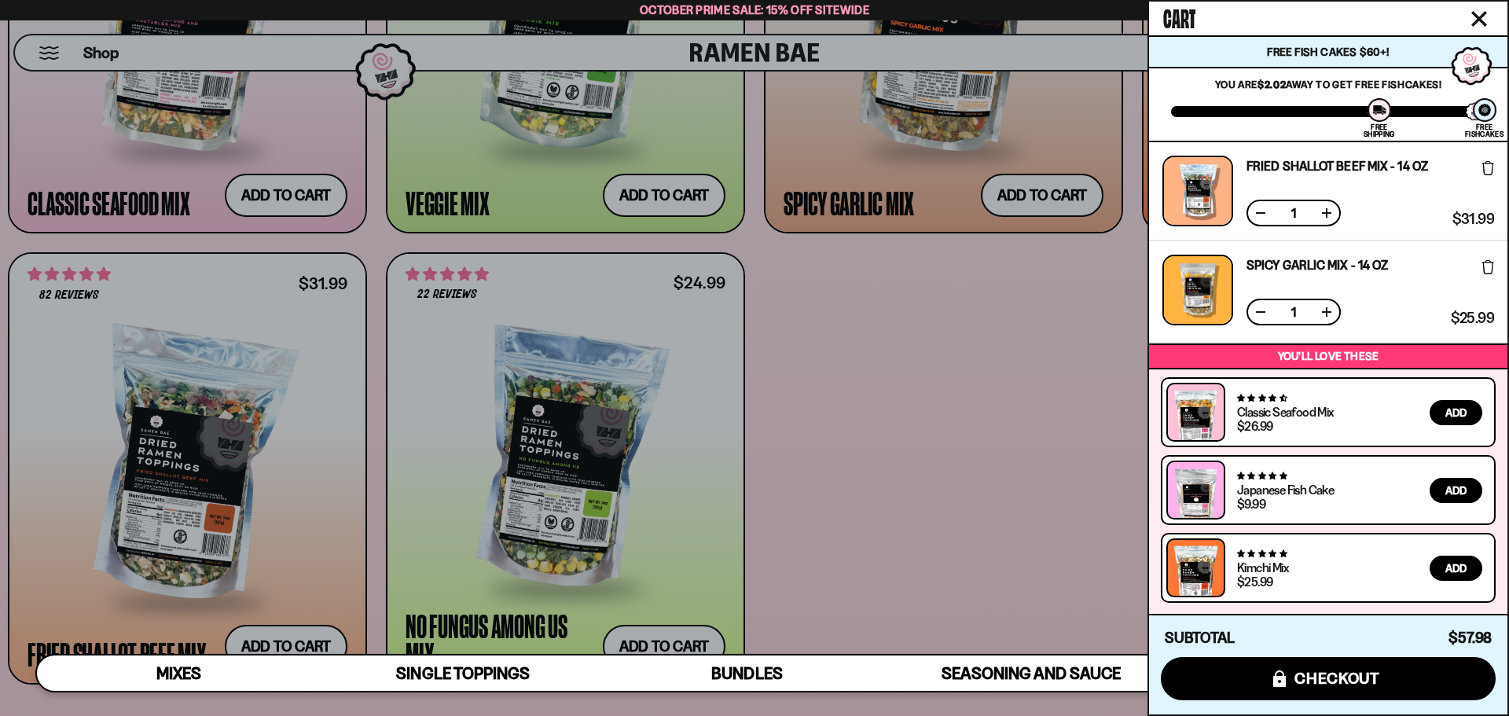
click at [902, 431] on div at bounding box center [754, 358] width 1509 height 716
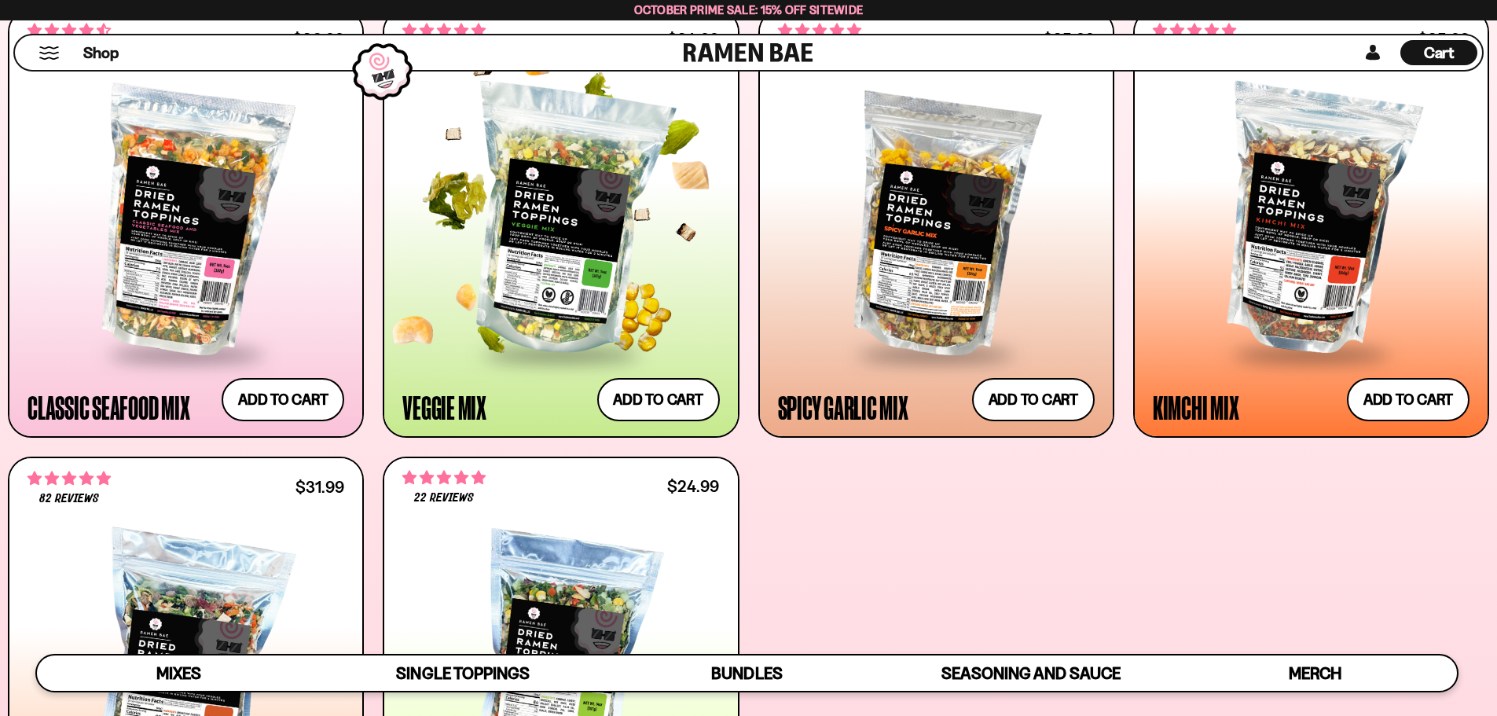
scroll to position [727, 0]
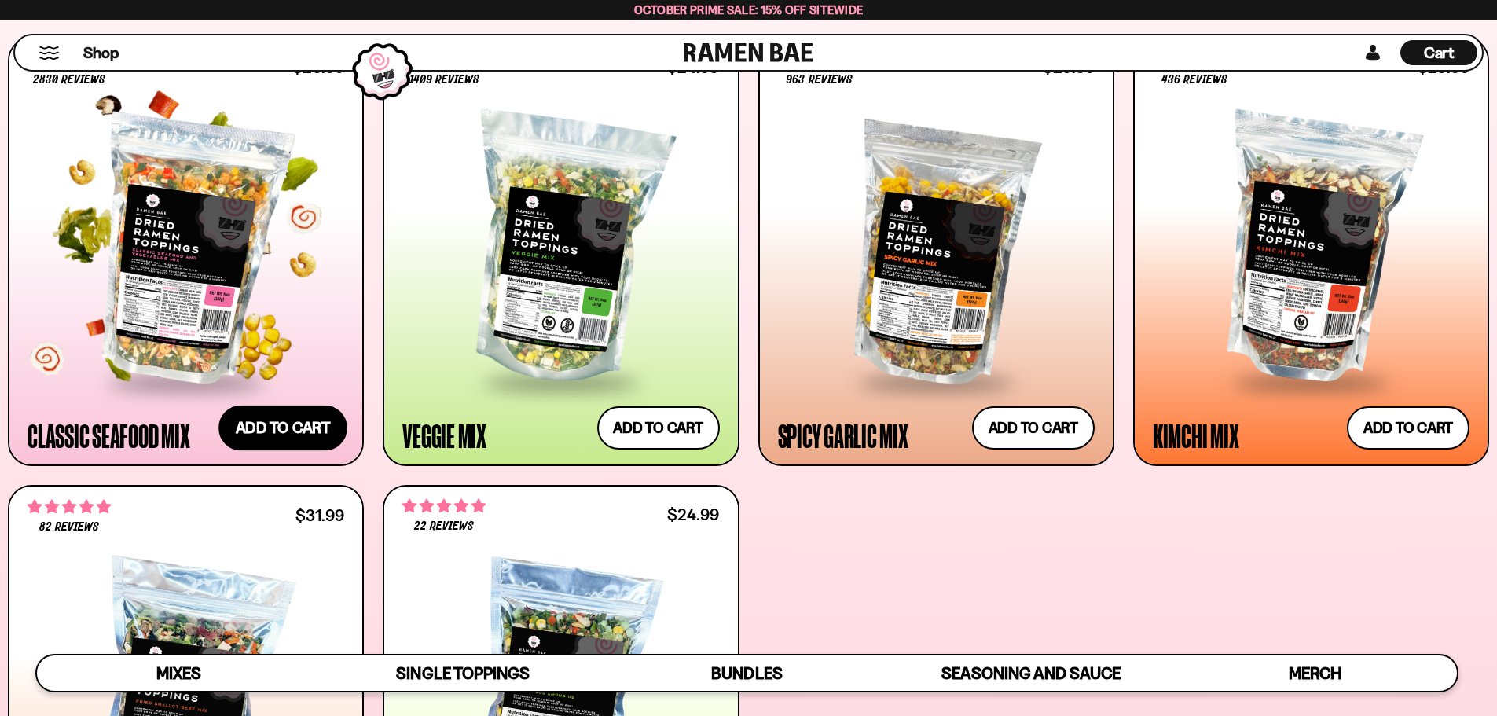
click at [287, 446] on button "Add to cart Add ― Regular price $26.99 Regular price Sale price $26.99 Unit pri…" at bounding box center [282, 428] width 129 height 46
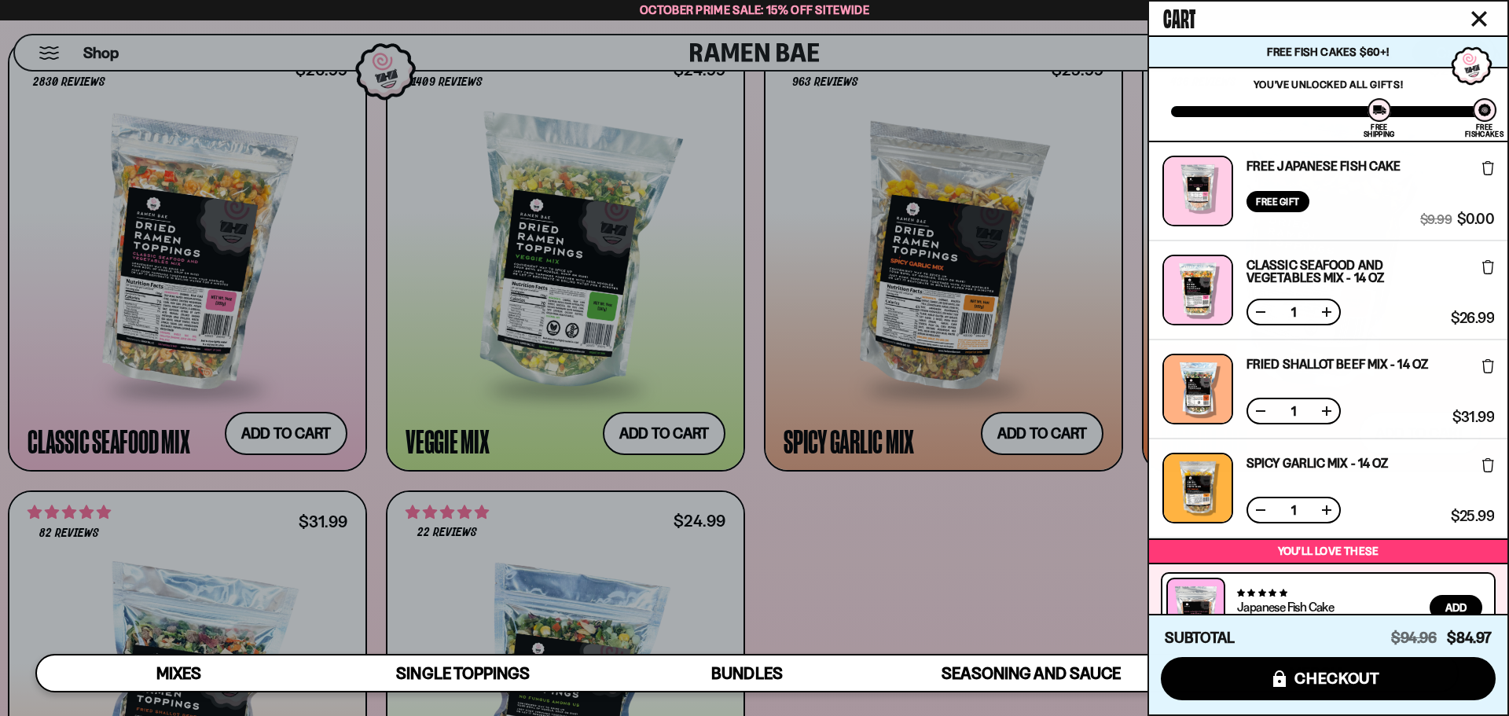
click at [1016, 581] on div at bounding box center [754, 358] width 1509 height 716
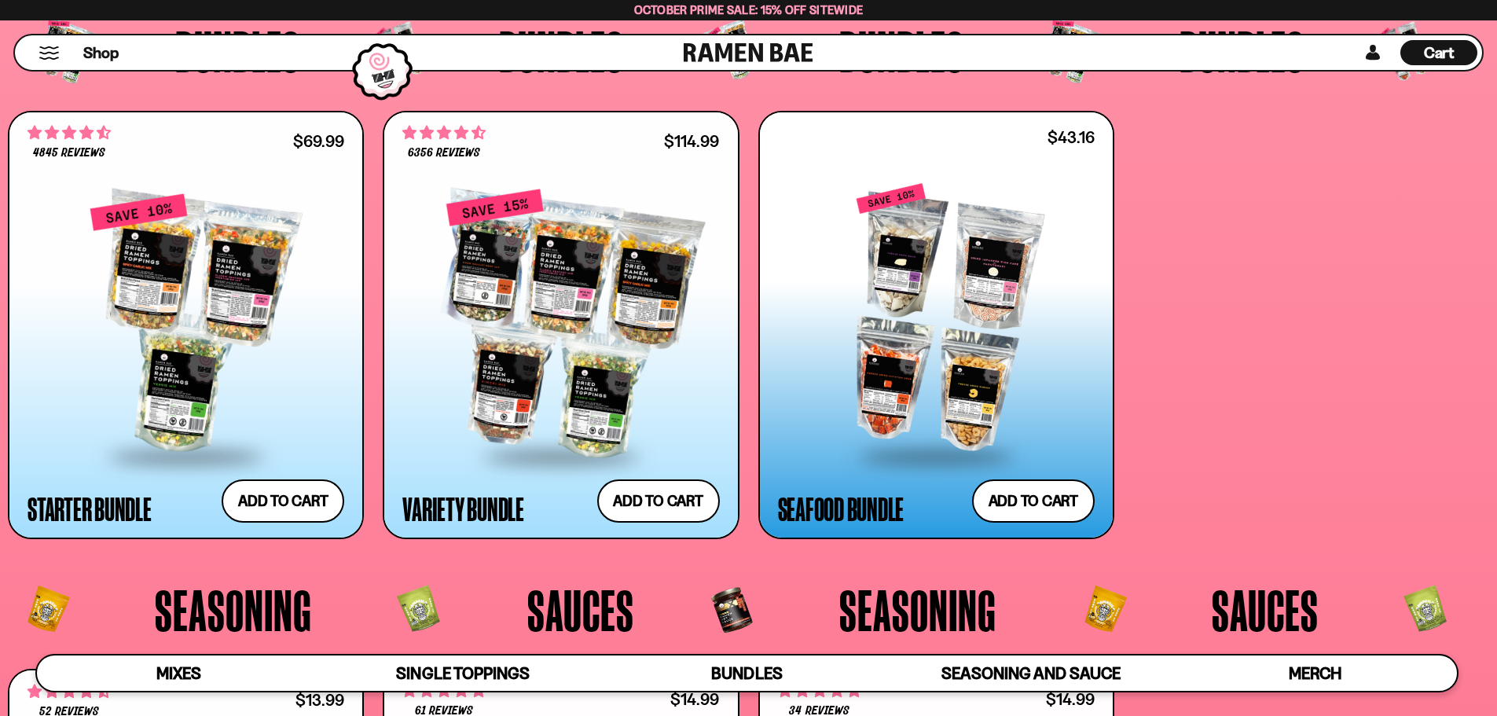
scroll to position [0, 0]
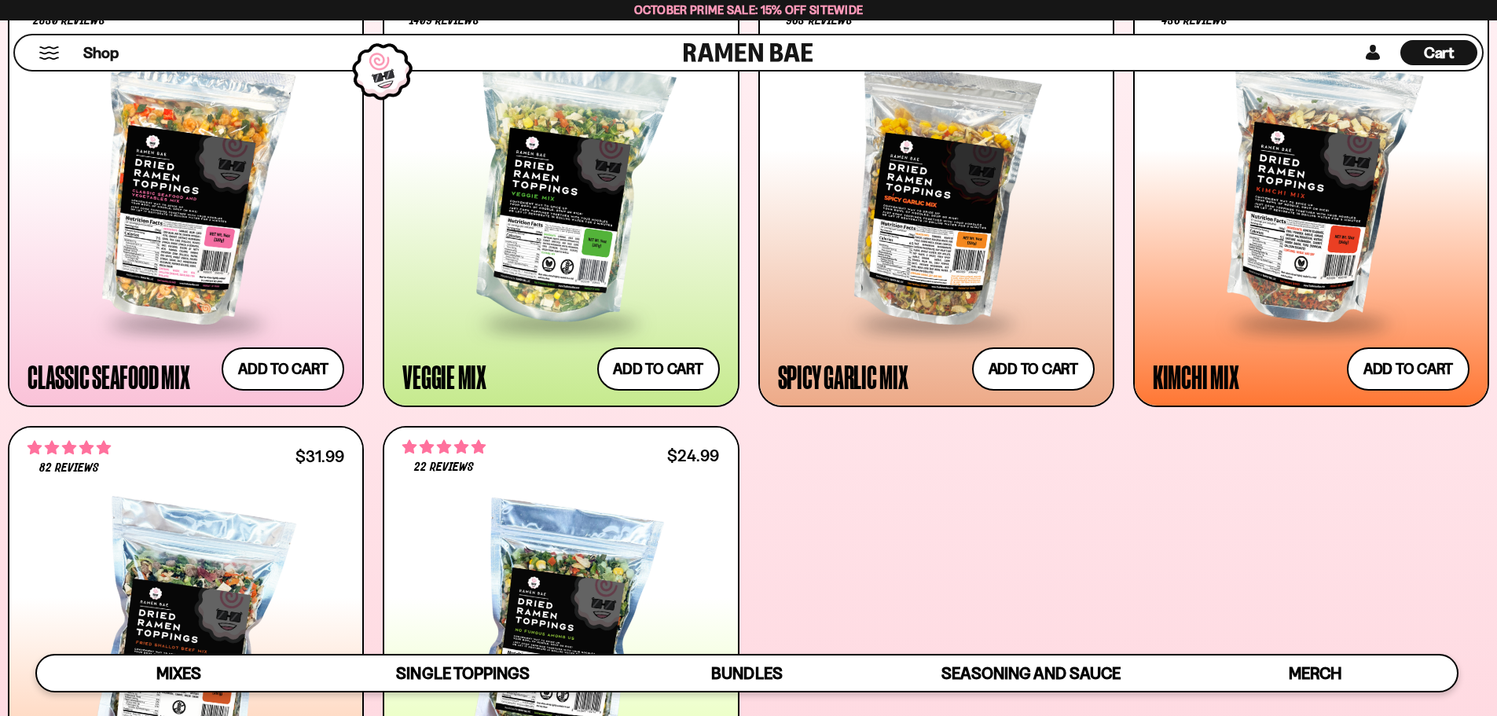
click at [1420, 56] on div "Cart D0381C2F-513E-4F90-8A41-6F0A75DCBAAA" at bounding box center [1438, 52] width 77 height 25
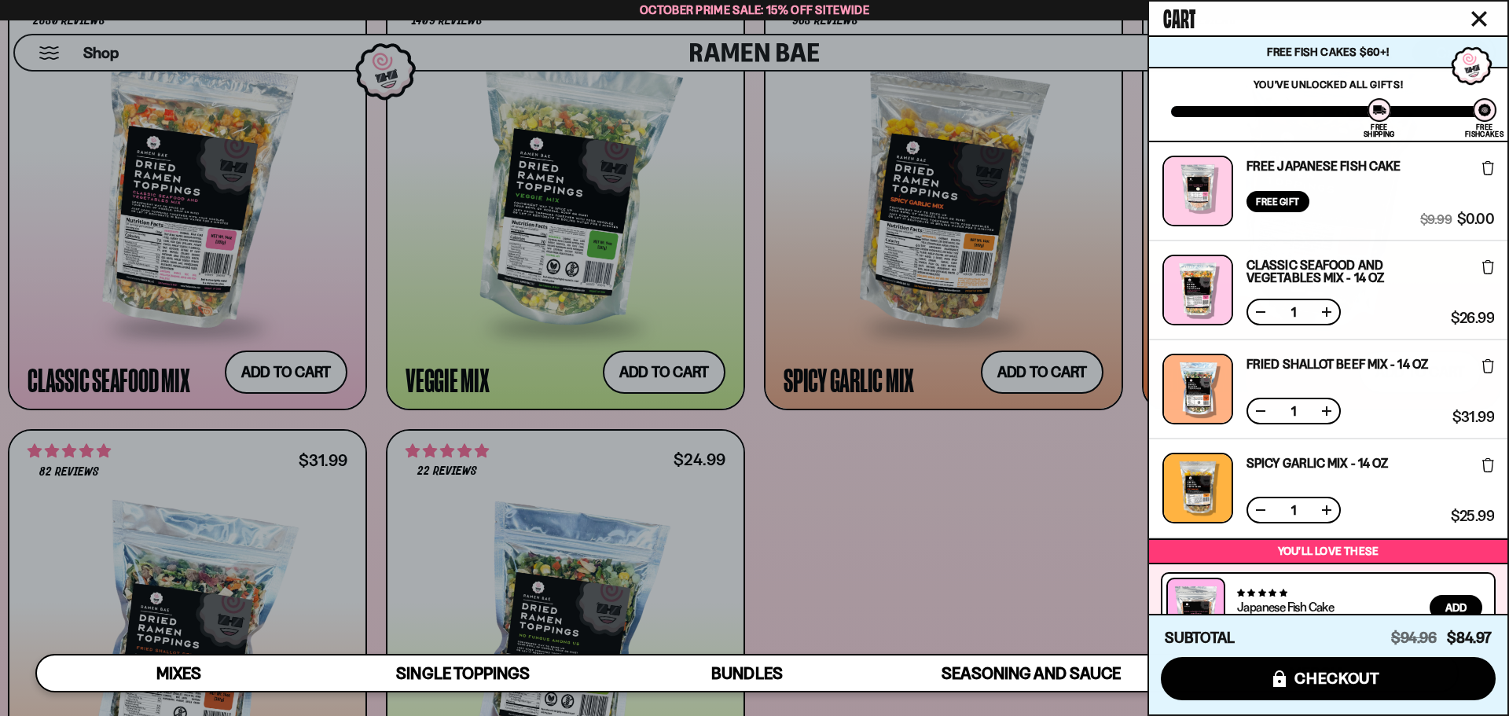
scroll to position [195, 0]
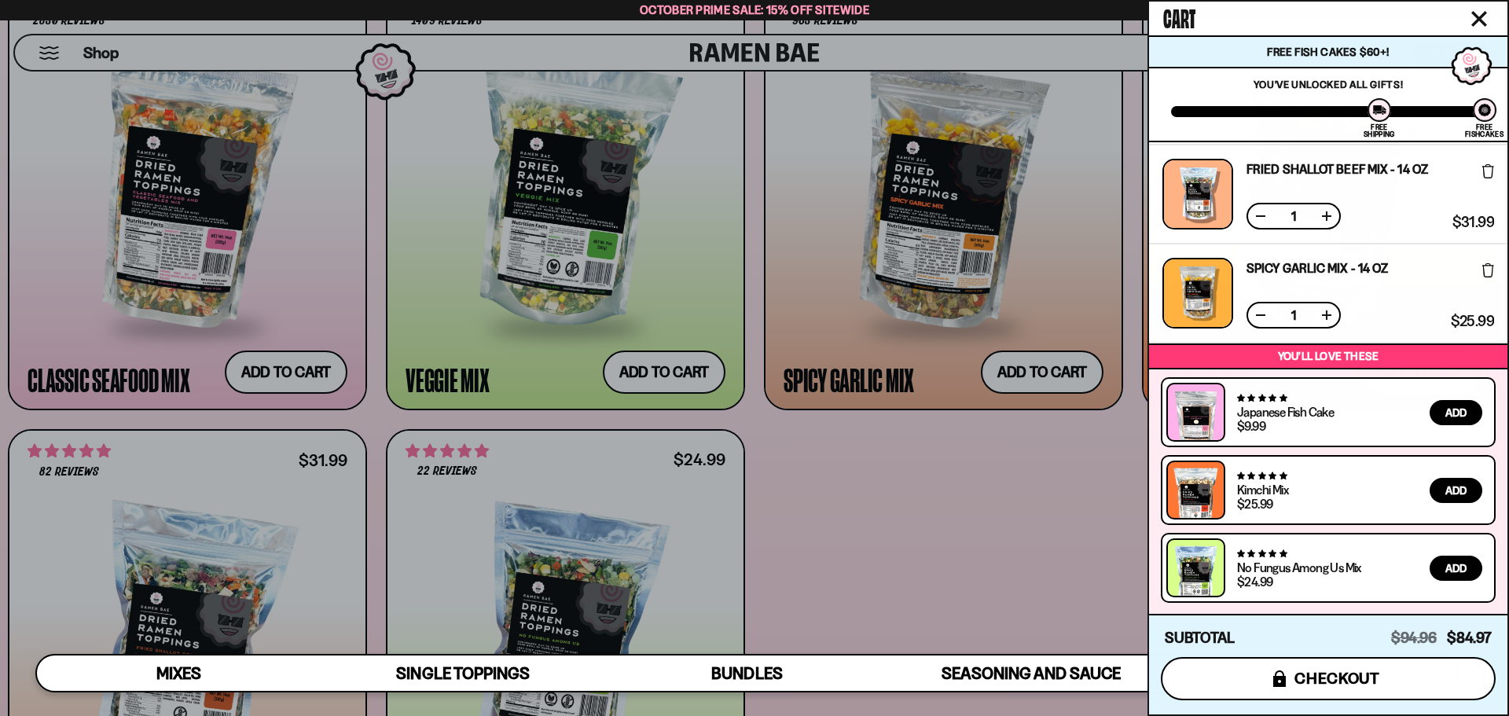
click at [1413, 681] on button "icons8-lock checkout" at bounding box center [1328, 678] width 335 height 43
